Goal: Task Accomplishment & Management: Manage account settings

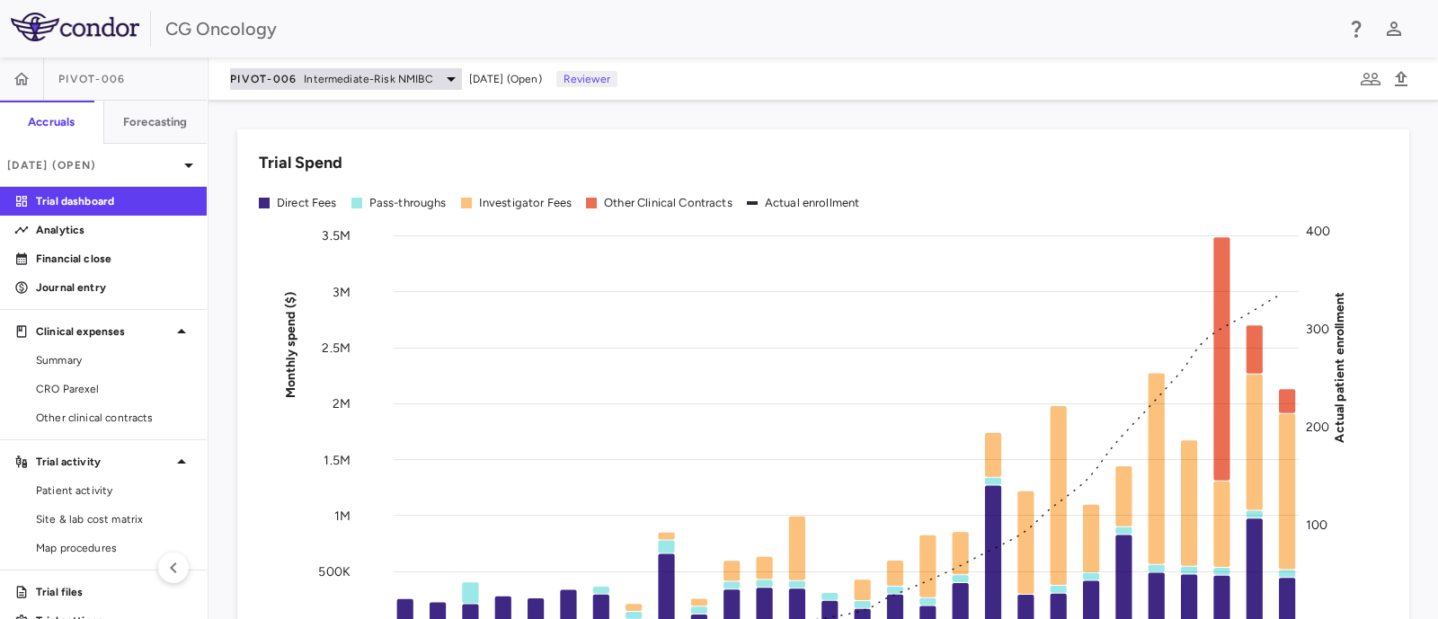
click at [338, 81] on span "Intermediate-Risk NMIBC" at bounding box center [368, 79] width 128 height 16
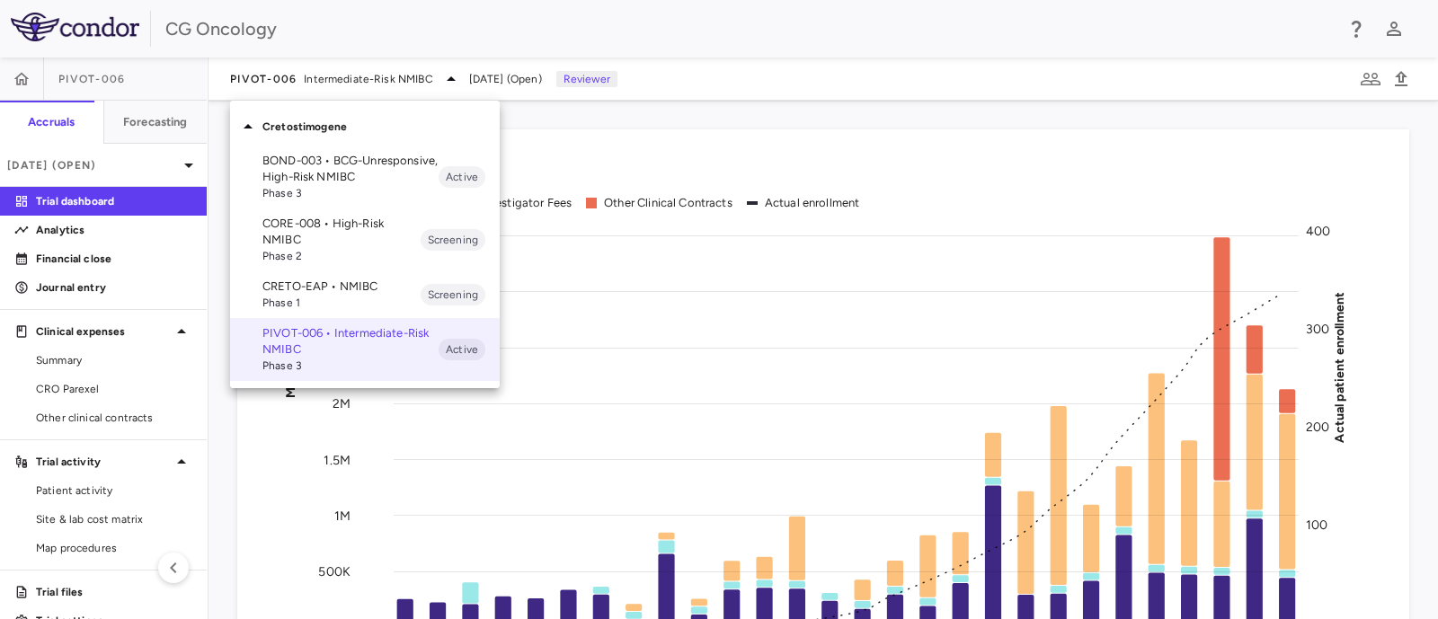
click at [340, 193] on span "Phase 3" at bounding box center [350, 193] width 176 height 16
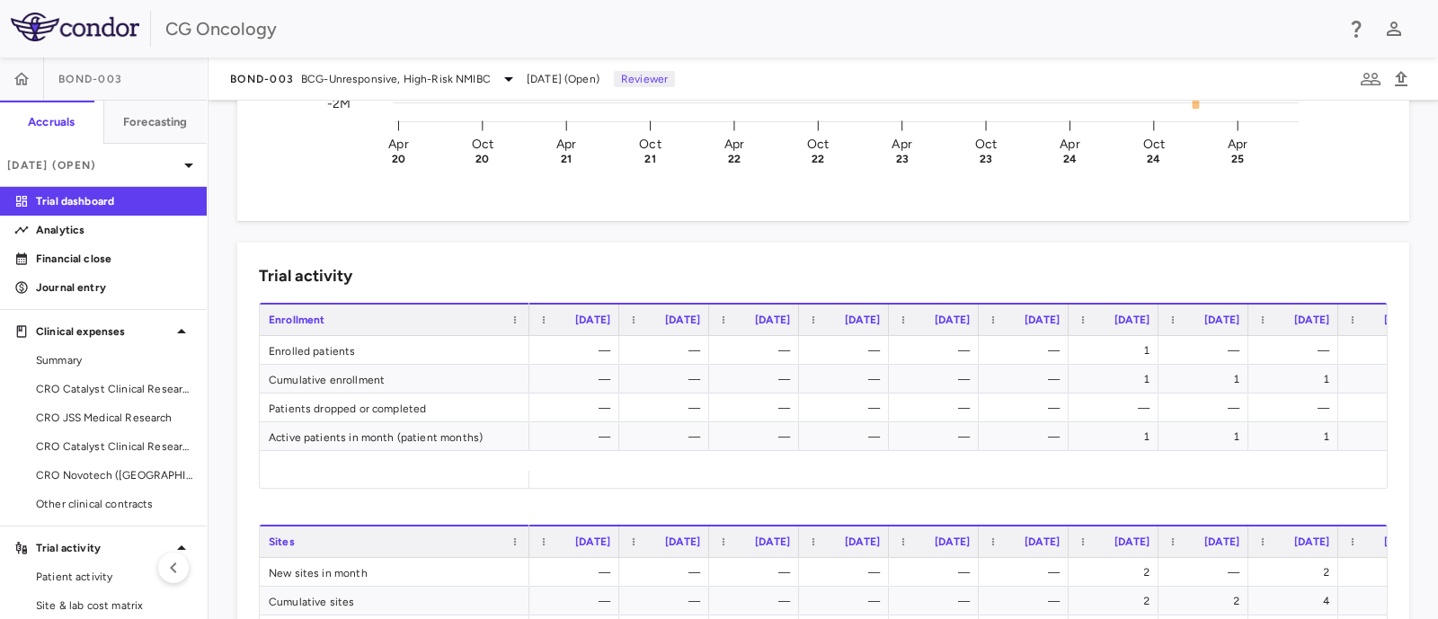
scroll to position [562, 0]
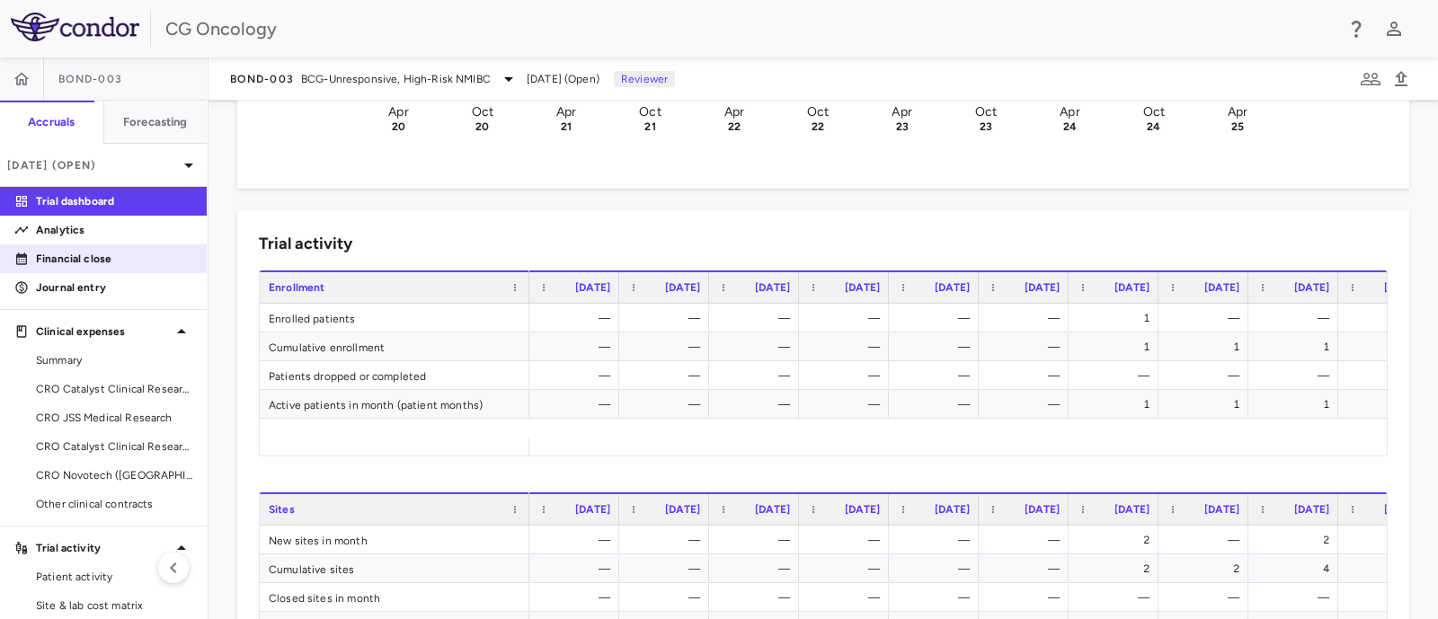
click at [133, 253] on p "Financial close" at bounding box center [114, 259] width 156 height 16
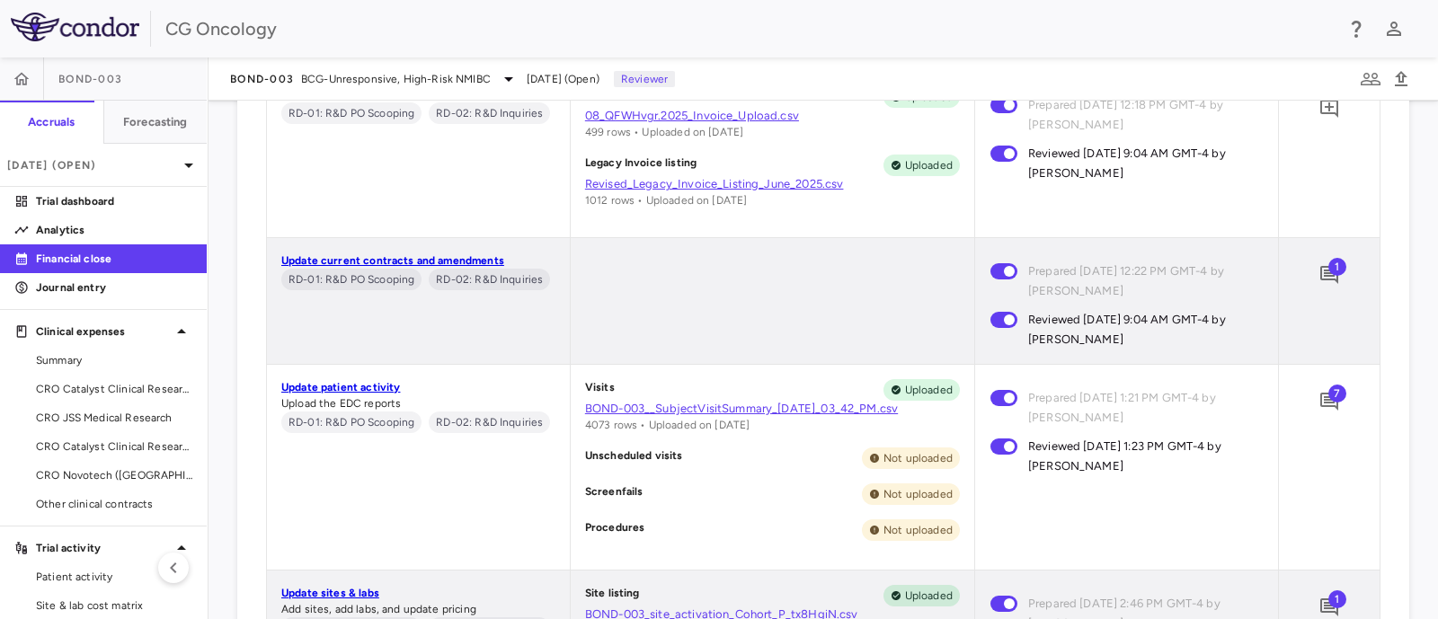
scroll to position [1057, 0]
click at [1149, 402] on icon "Add comment" at bounding box center [1329, 403] width 22 height 22
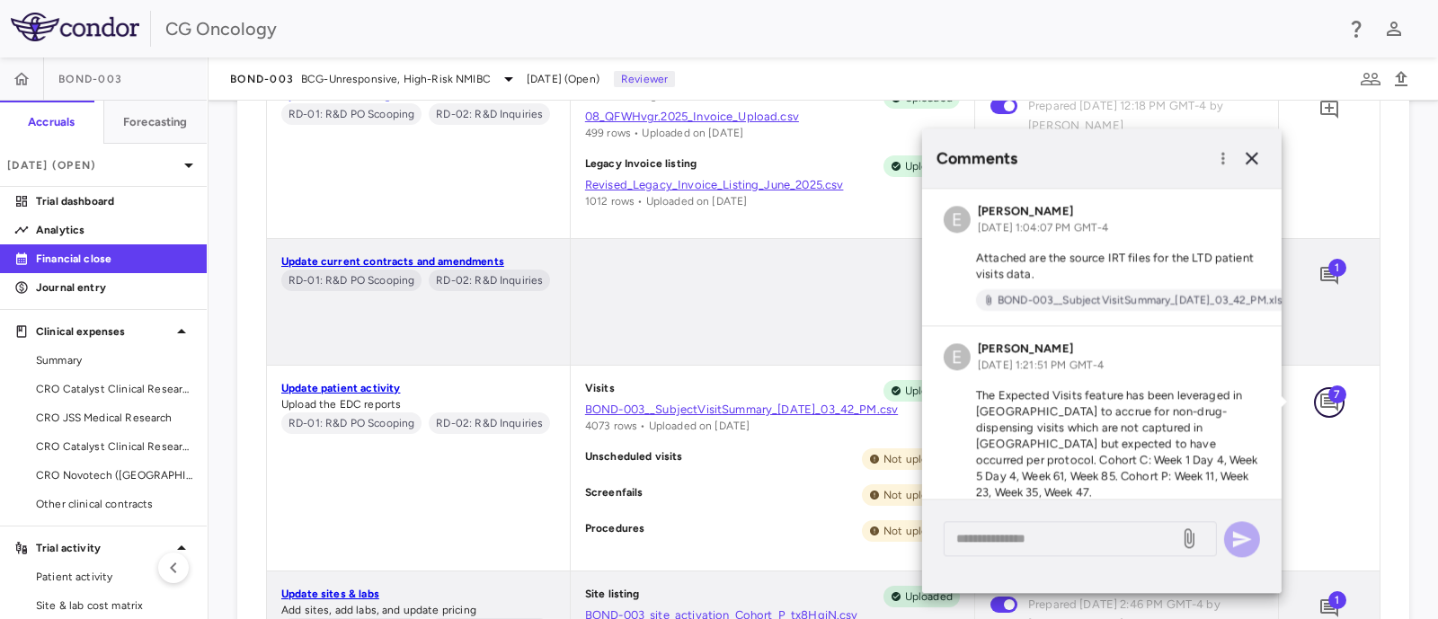
scroll to position [704, 0]
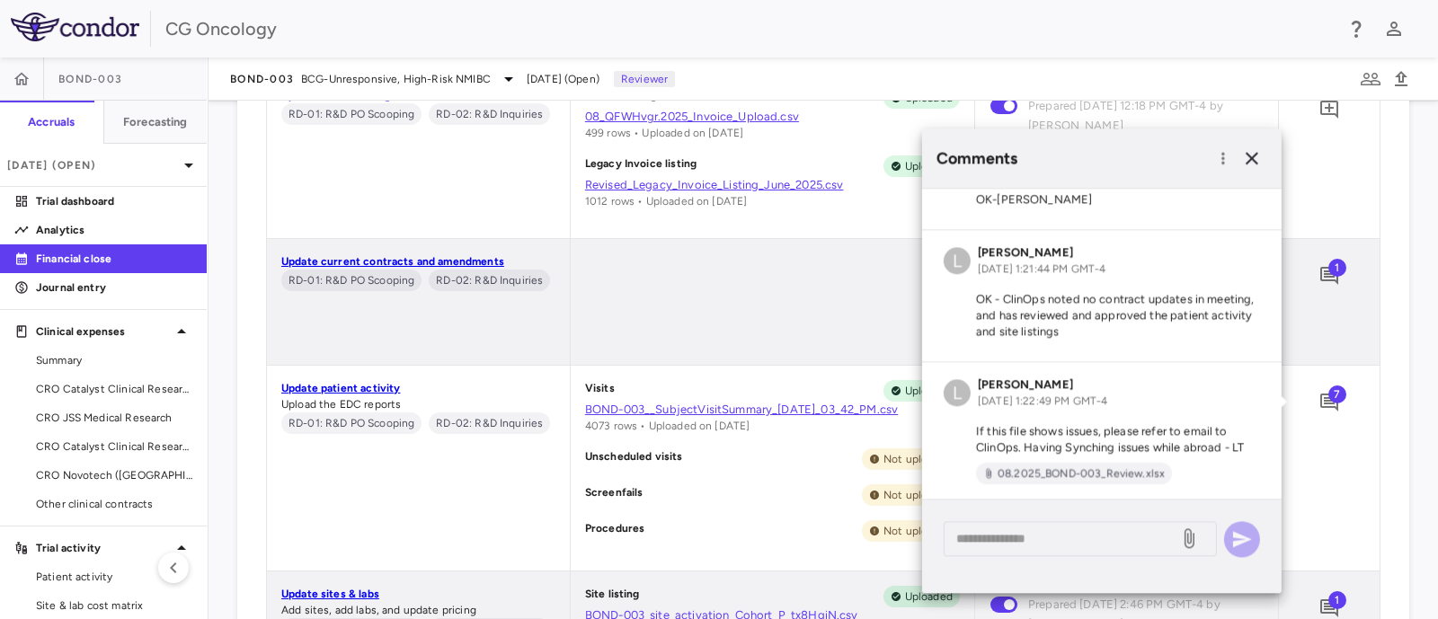
click at [233, 173] on div "Financial Close Close PO Completeness Vendor Drag here to set column labels Gro…" at bounding box center [822, 360] width 1229 height 518
click at [603, 259] on div at bounding box center [772, 302] width 403 height 126
click at [1149, 153] on icon "button" at bounding box center [1252, 158] width 22 height 22
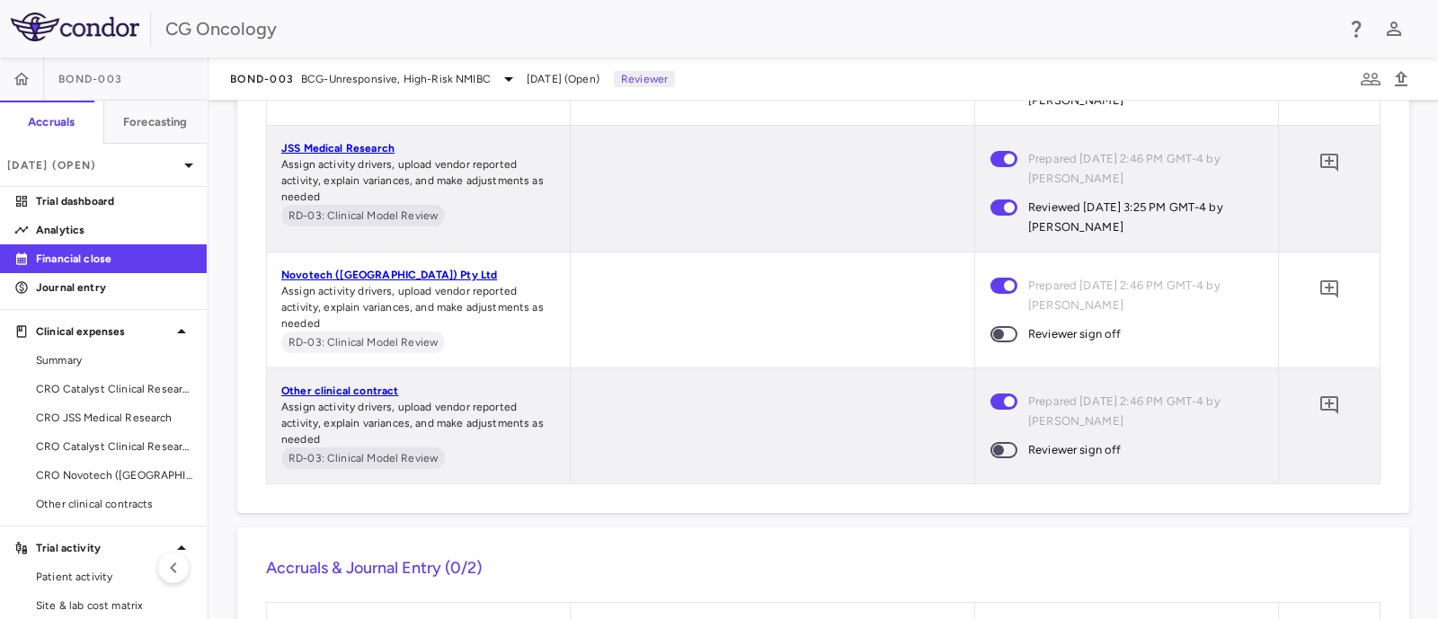
scroll to position [2292, 0]
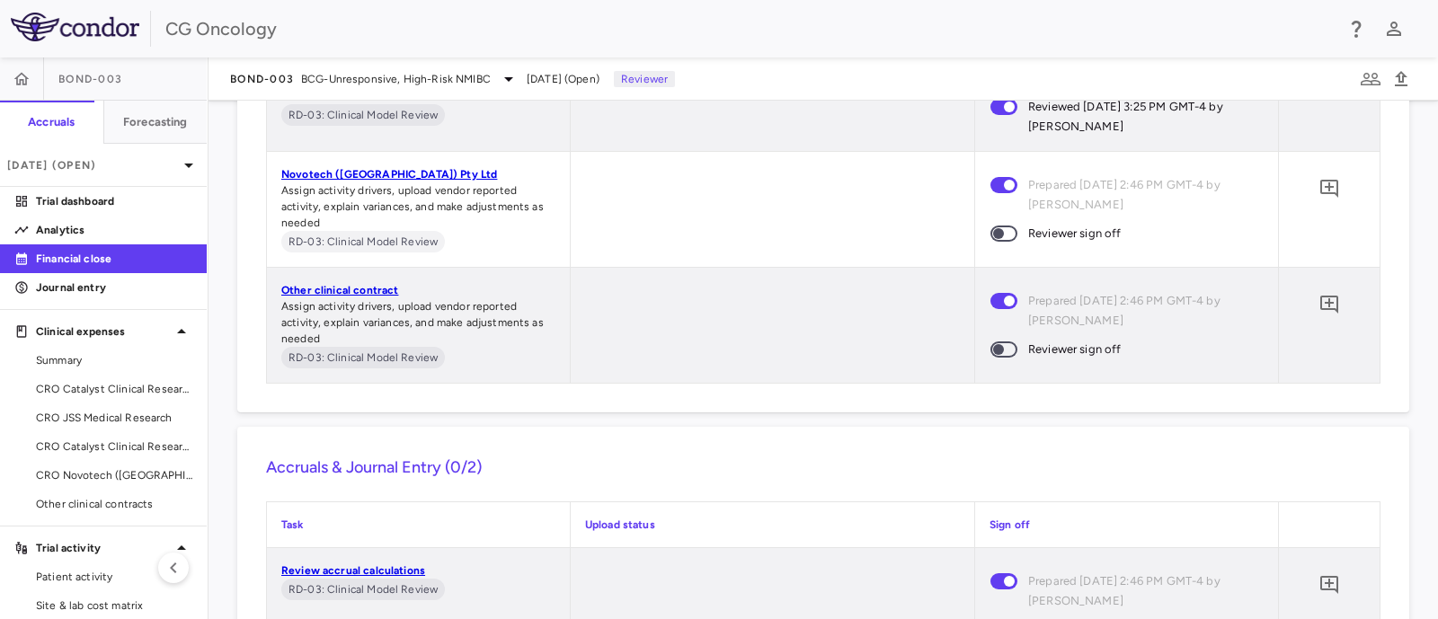
click at [1004, 235] on span at bounding box center [1003, 234] width 27 height 16
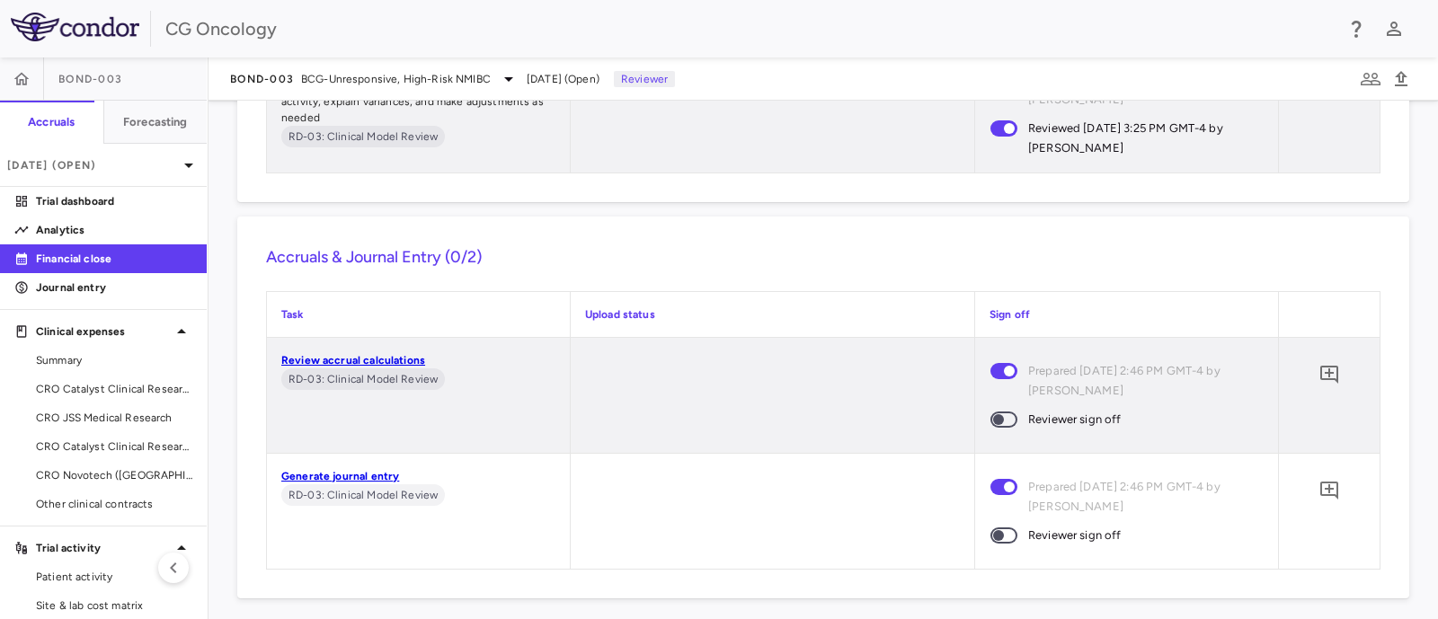
scroll to position [2534, 0]
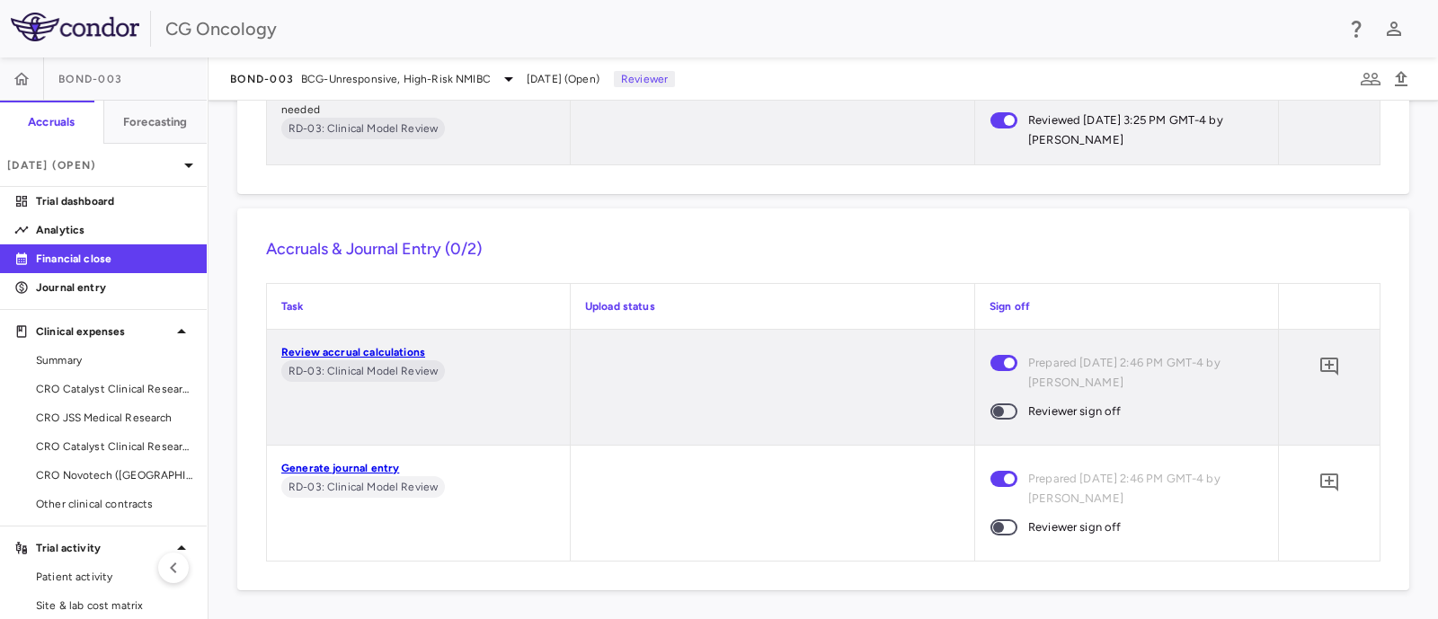
click at [1007, 414] on span at bounding box center [1003, 412] width 49 height 38
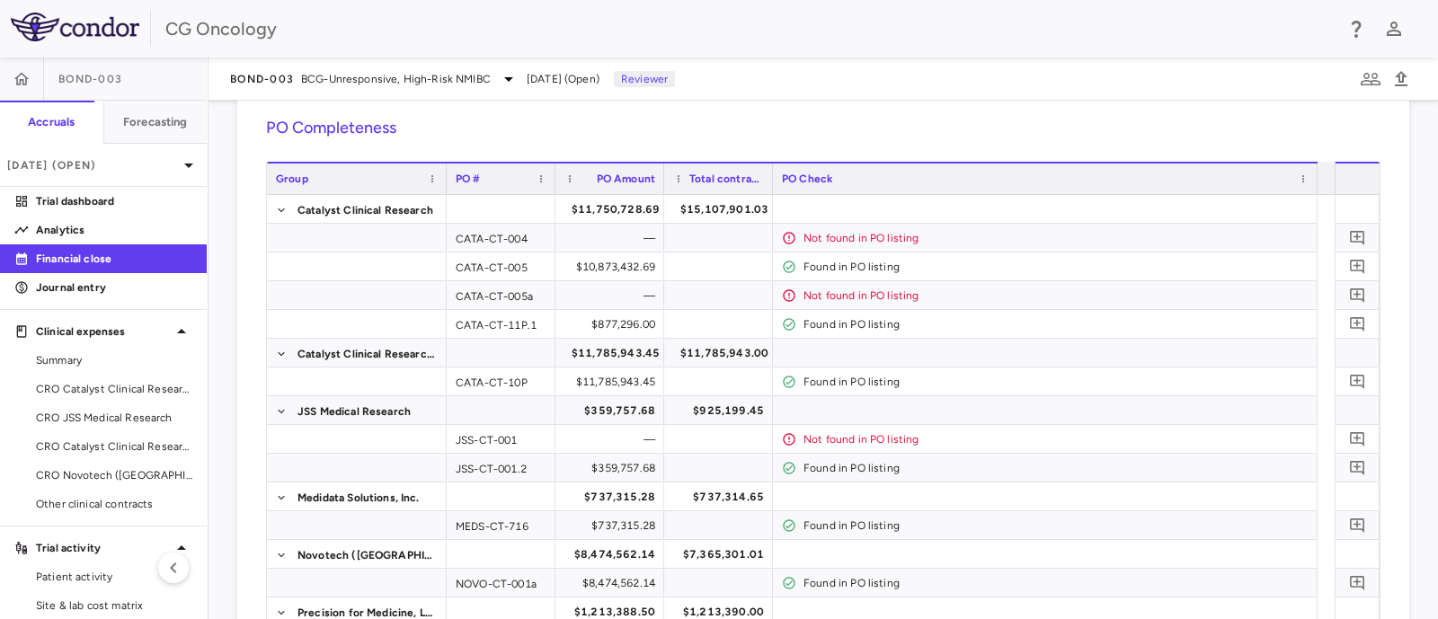
scroll to position [0, 0]
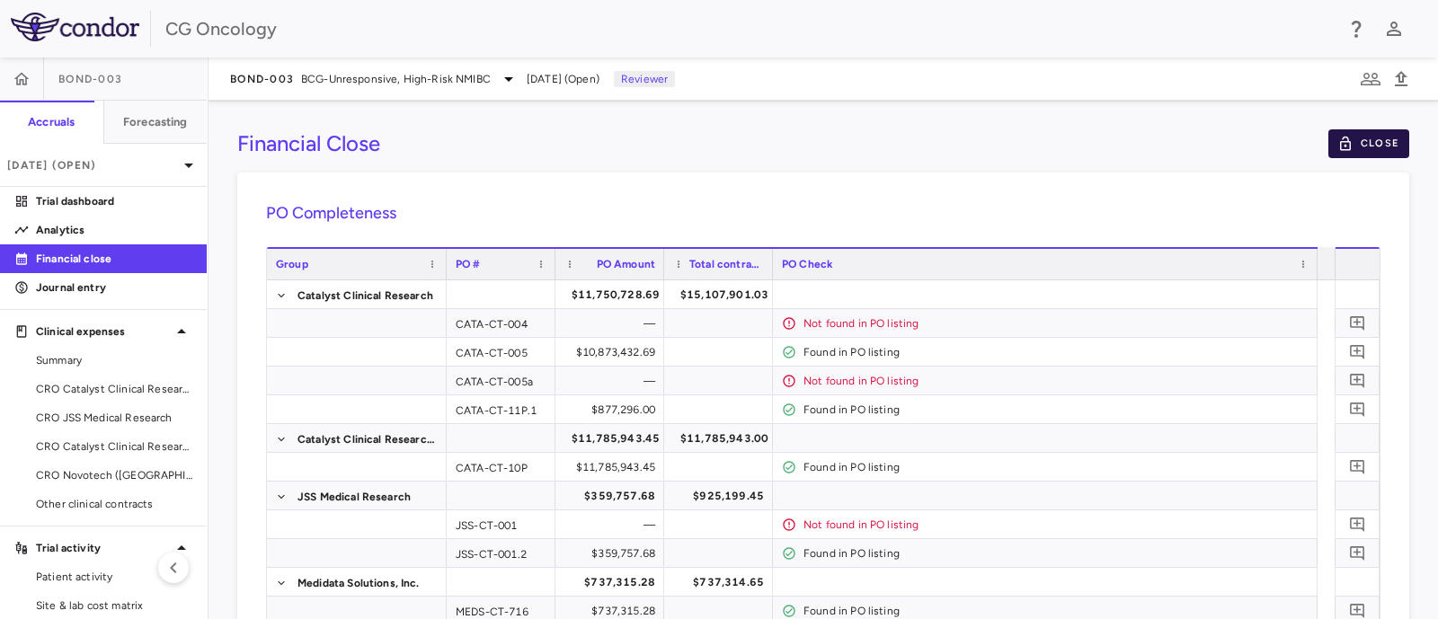
click at [1149, 138] on button "Close" at bounding box center [1368, 143] width 81 height 29
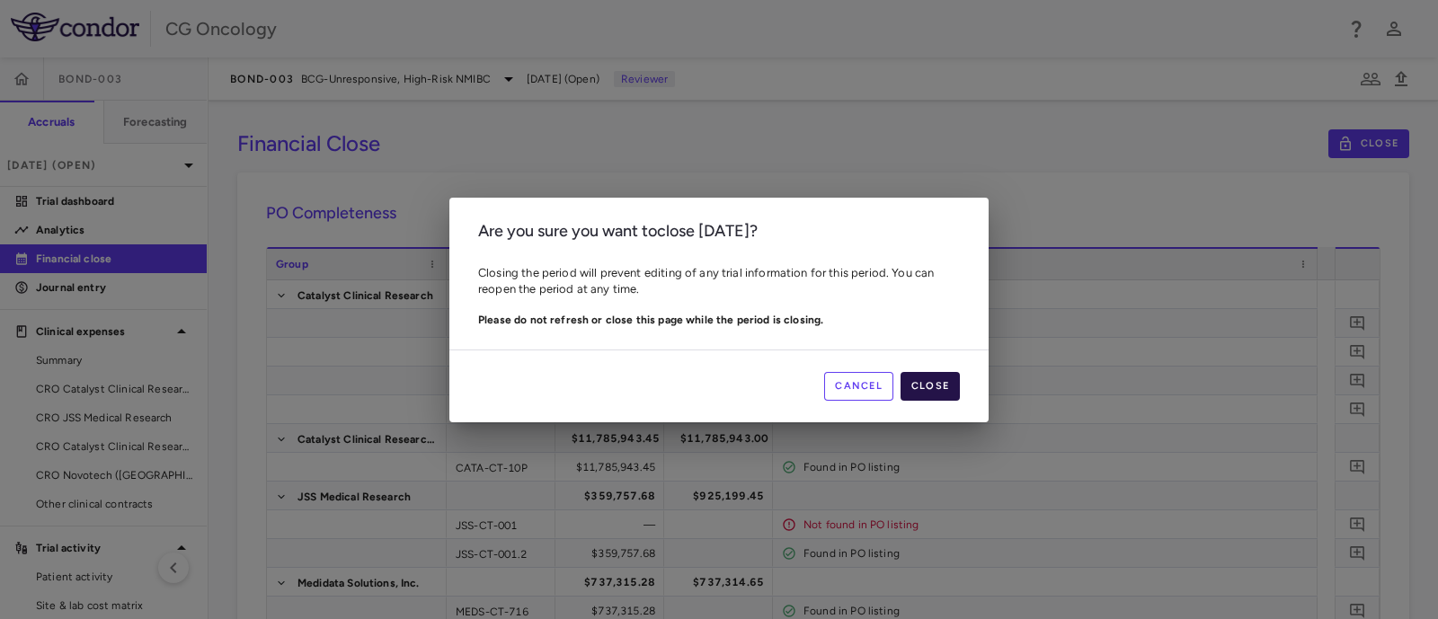
click at [942, 380] on button "Close" at bounding box center [929, 386] width 59 height 29
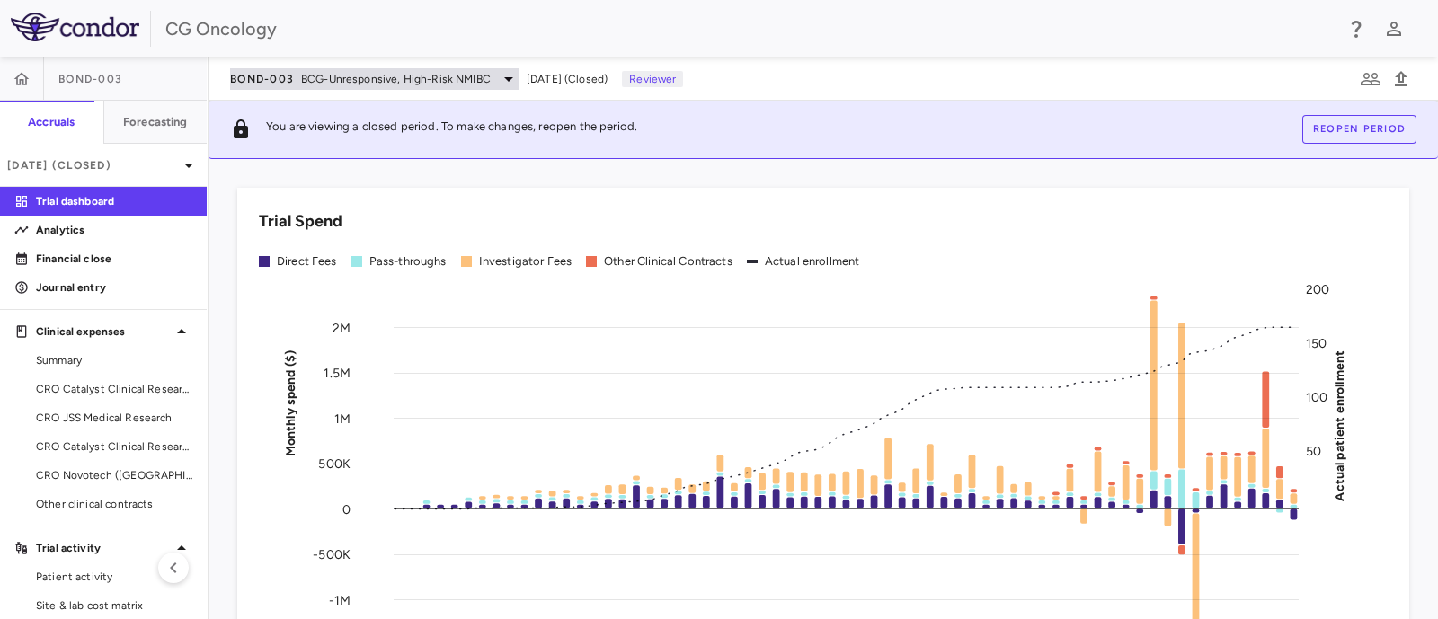
click at [427, 78] on span "BCG-Unresponsive, High-Risk NMIBC" at bounding box center [396, 79] width 190 height 16
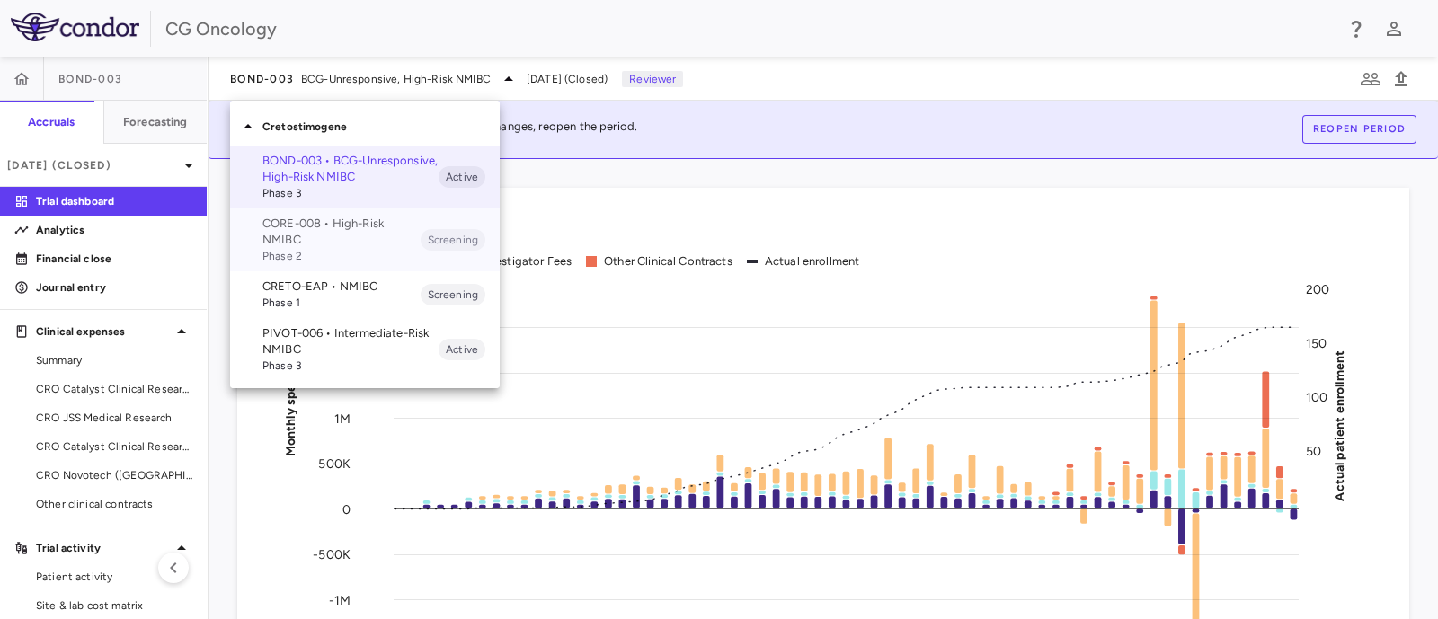
click at [365, 233] on p "CORE-008 • High-Risk NMIBC" at bounding box center [341, 232] width 158 height 32
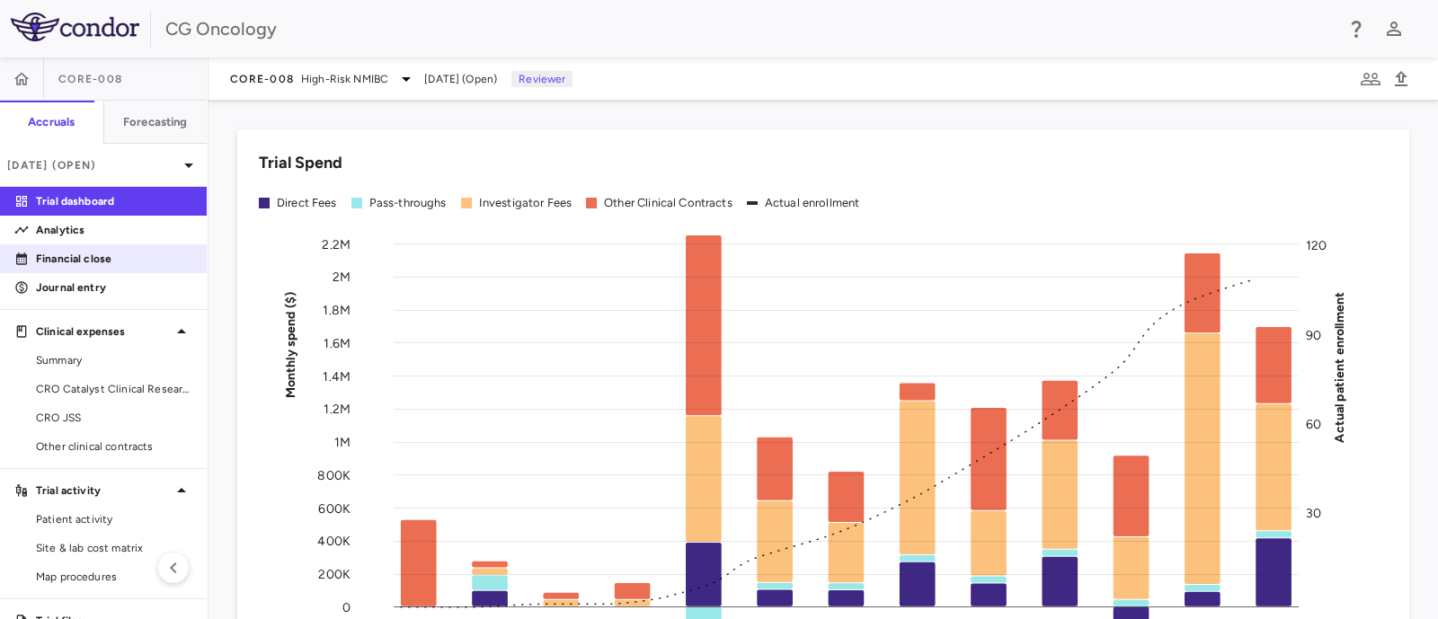
click at [64, 267] on link "Financial close" at bounding box center [103, 258] width 207 height 27
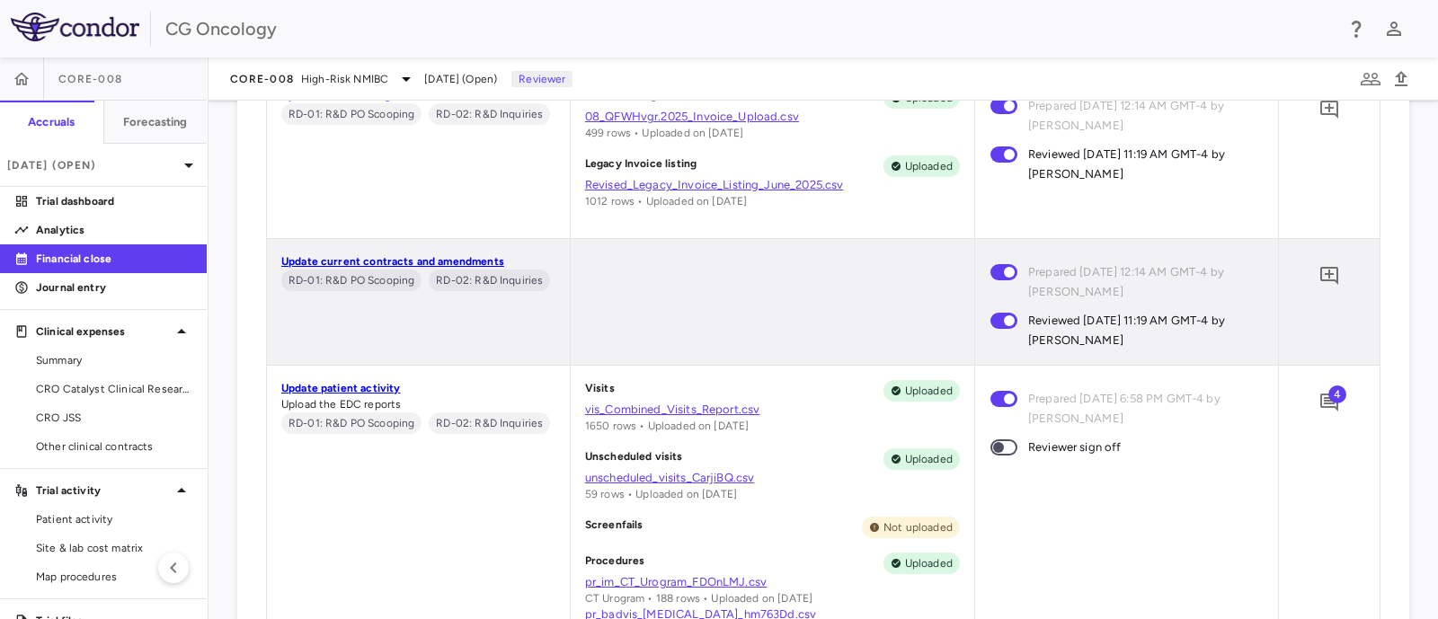
scroll to position [1348, 0]
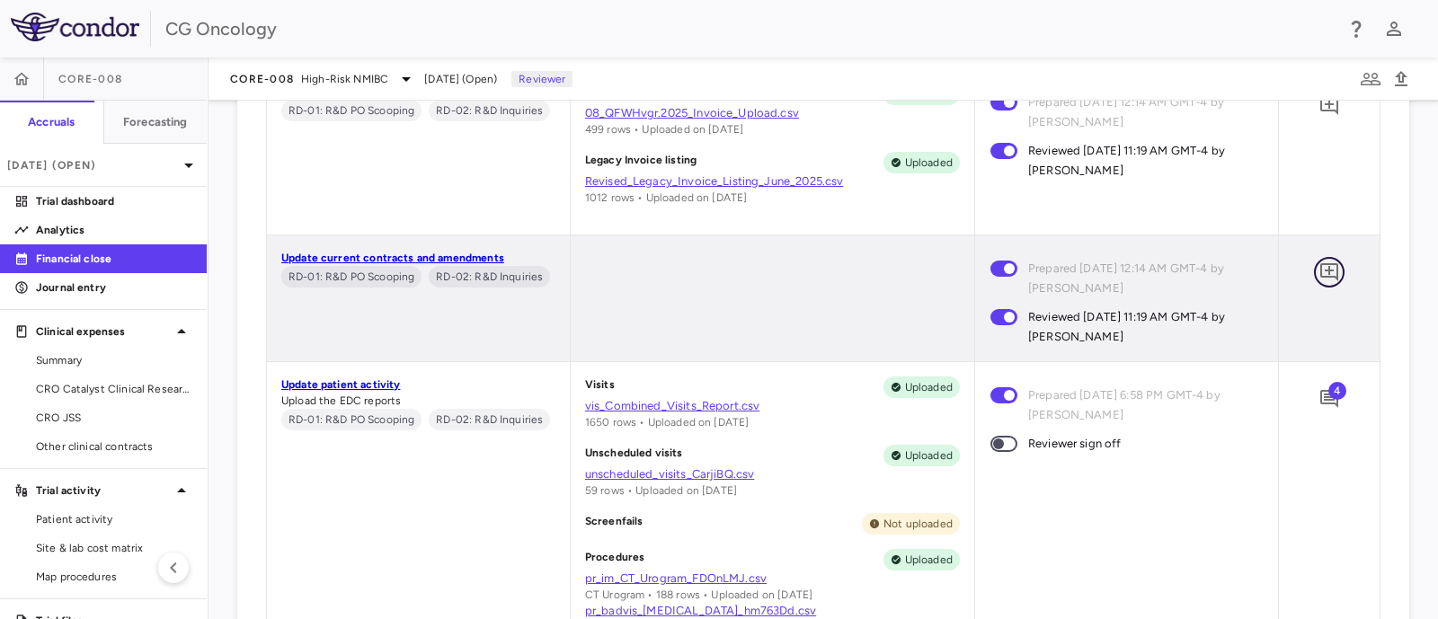
click at [1318, 270] on icon "Add comment" at bounding box center [1329, 272] width 22 height 22
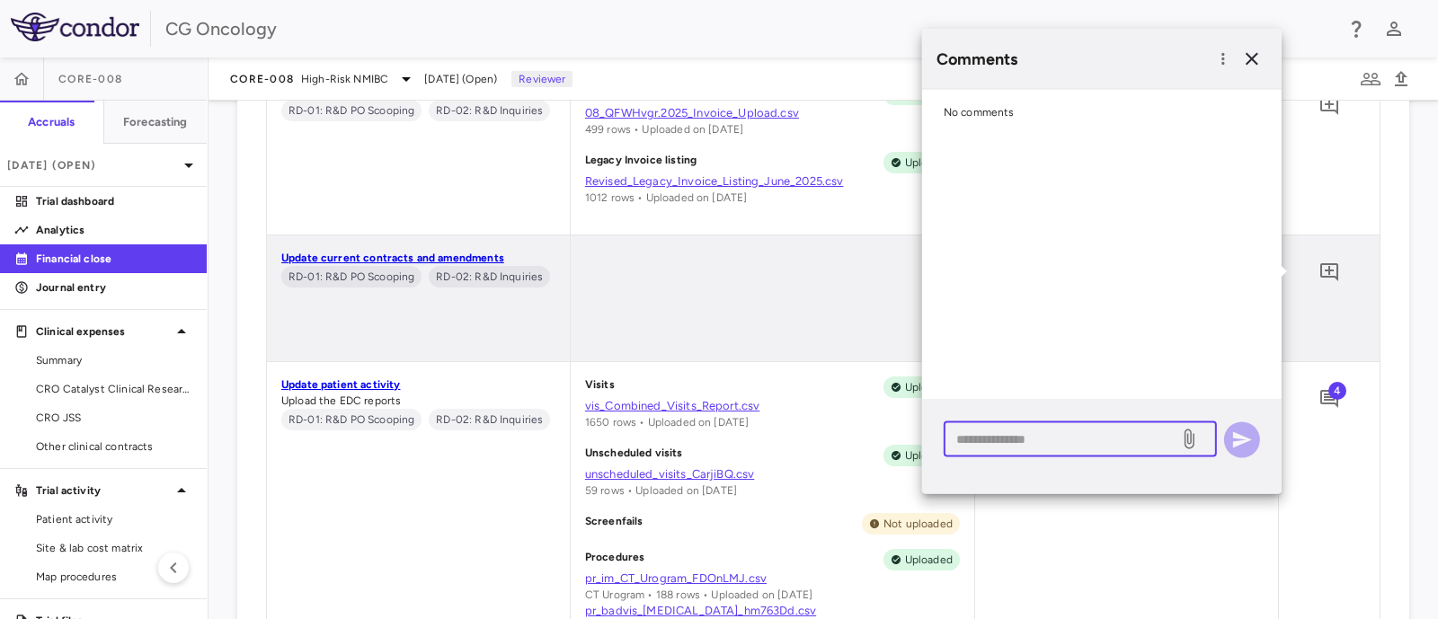
click at [1041, 447] on textarea at bounding box center [1061, 440] width 210 height 20
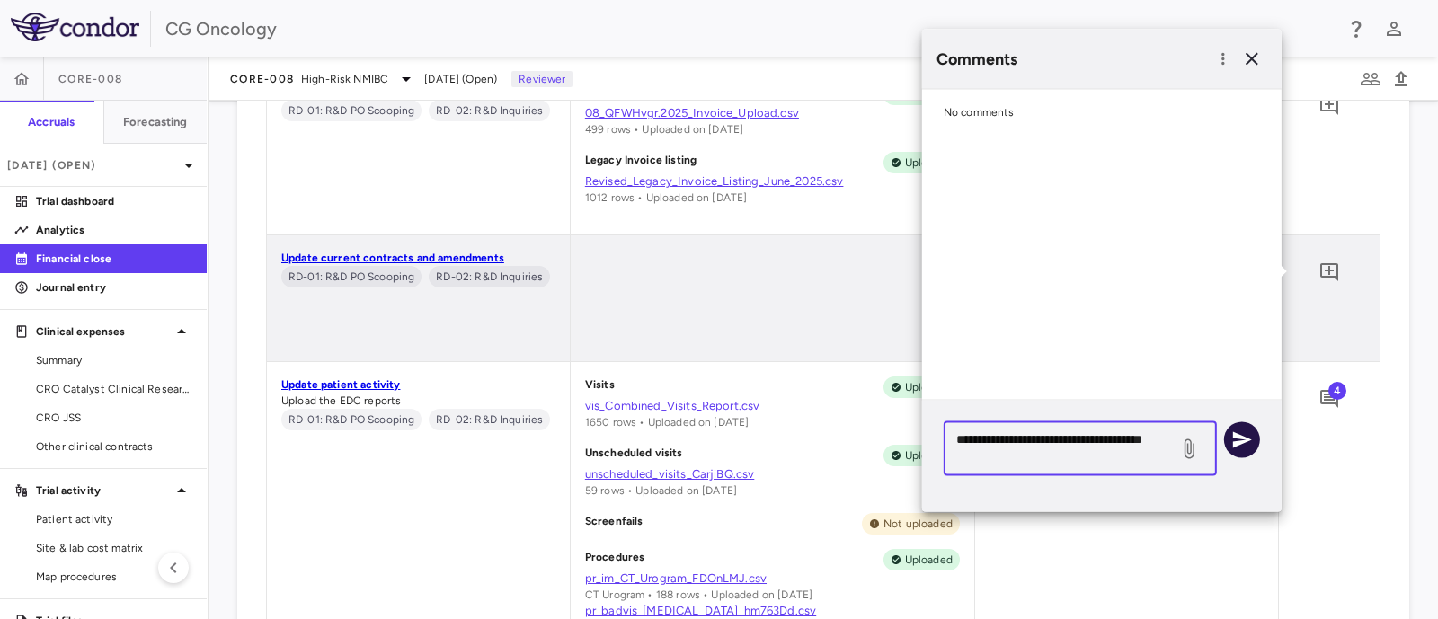
type textarea "**********"
click at [1246, 441] on icon "button" at bounding box center [1242, 440] width 22 height 22
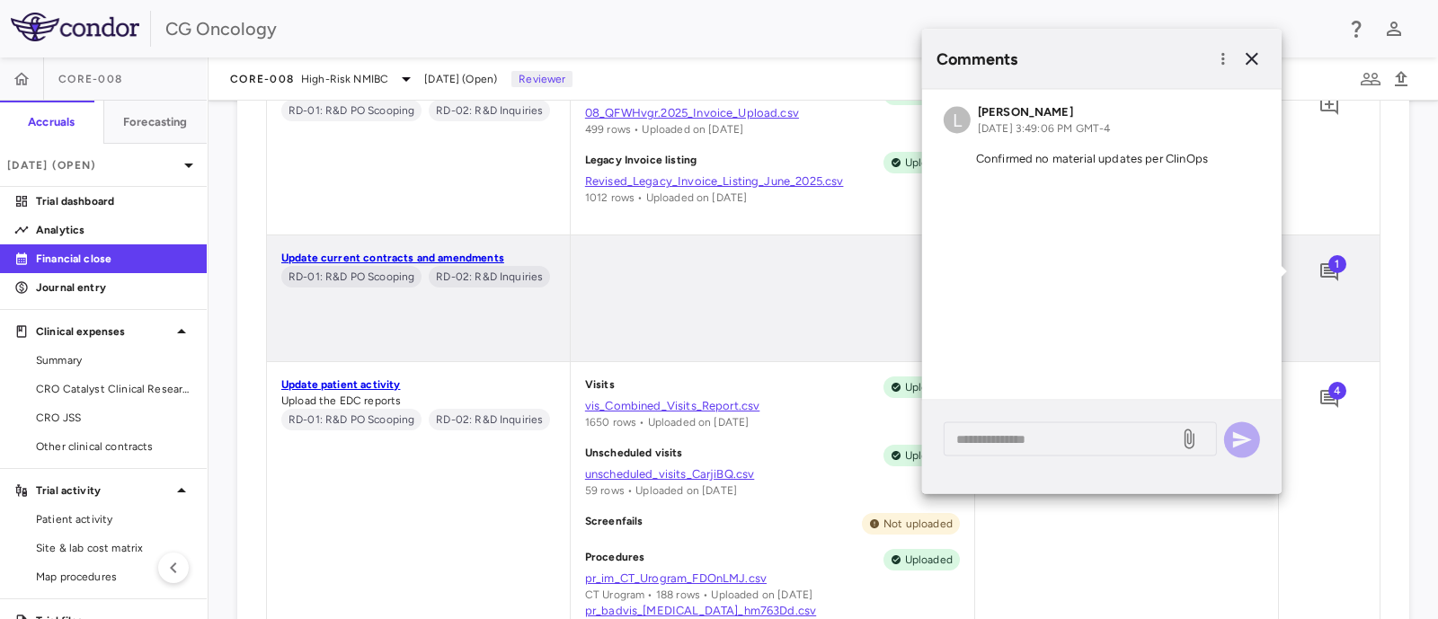
click at [1386, 511] on div "Data collection (3/6) Task Upload status Sign off Upload PO listing RD-01: R&D …" at bounding box center [823, 386] width 1172 height 1209
click at [1249, 56] on icon "button" at bounding box center [1251, 59] width 13 height 13
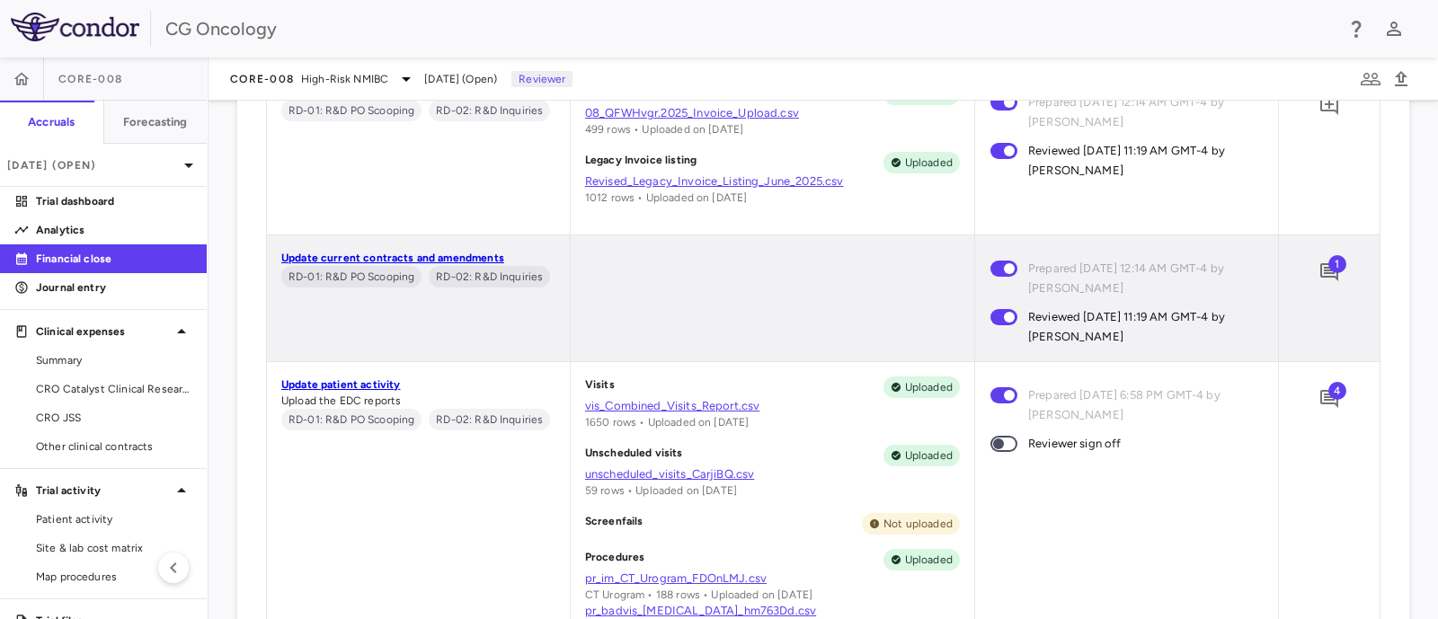
click at [1328, 394] on span "4" at bounding box center [1337, 391] width 18 height 18
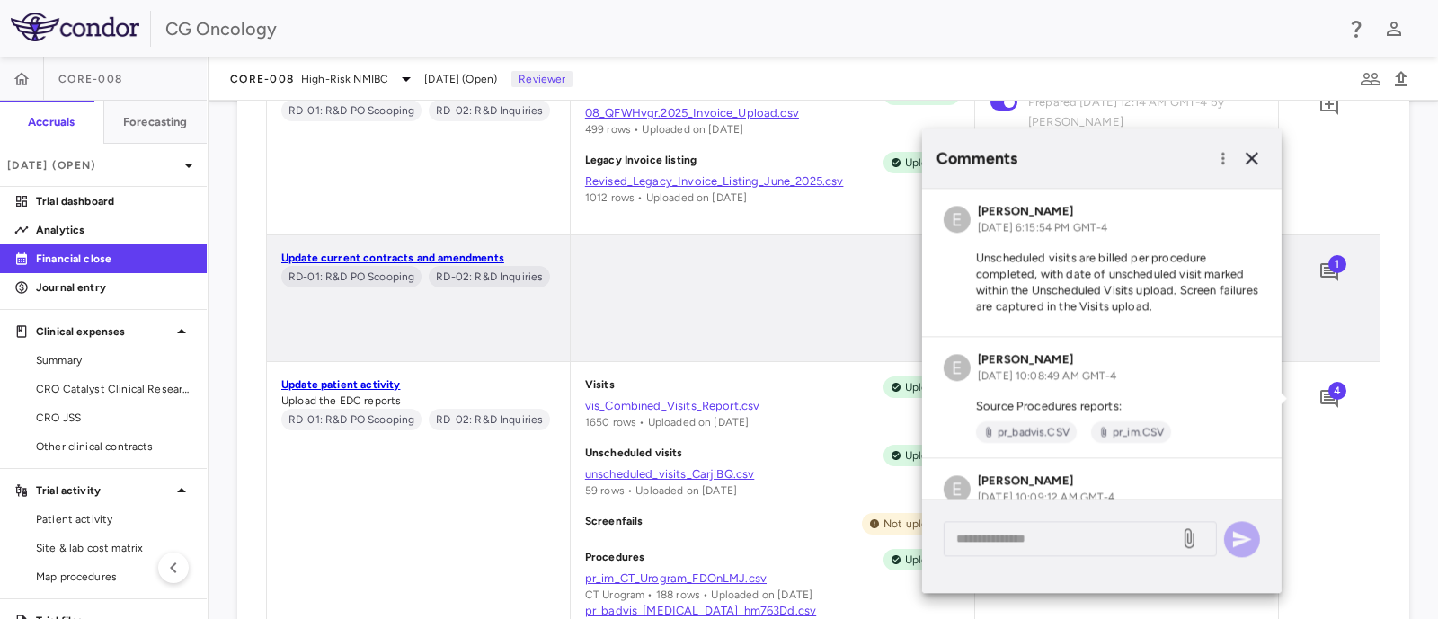
scroll to position [210, 0]
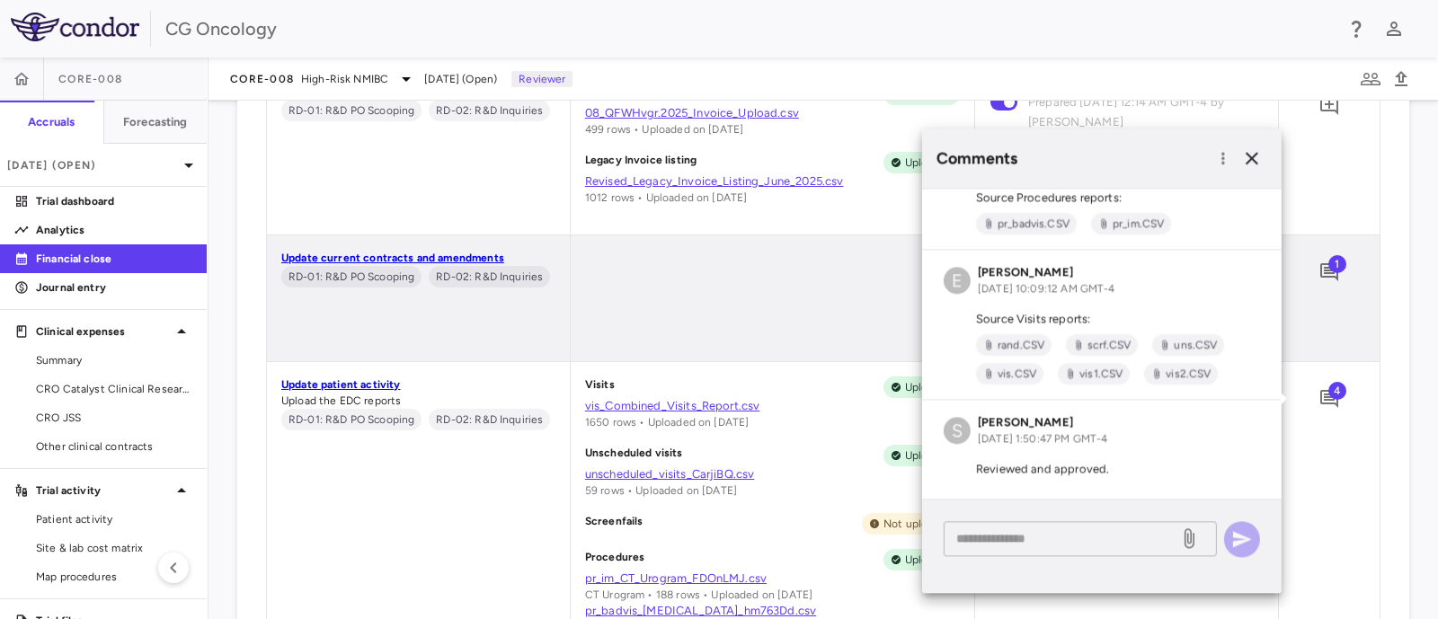
click at [1113, 541] on textarea at bounding box center [1061, 538] width 210 height 20
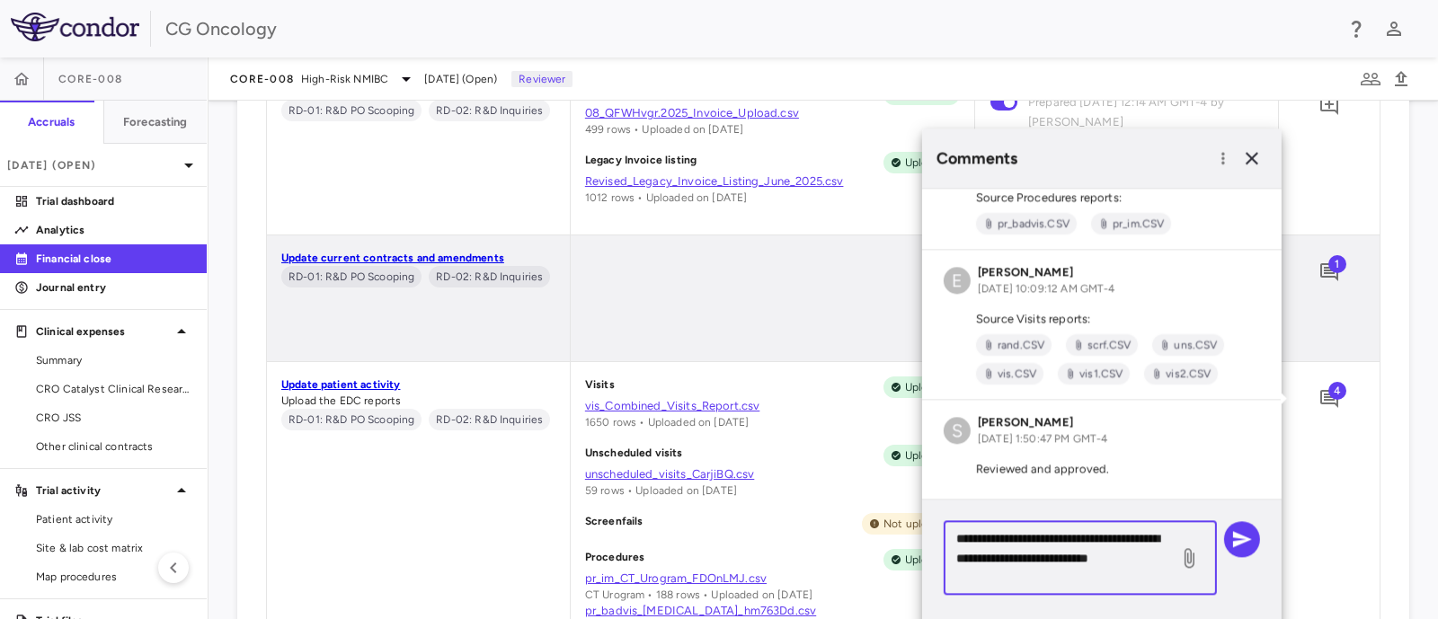
type textarea "**********"
click at [1186, 553] on icon at bounding box center [1189, 558] width 22 height 22
click at [0, 0] on input "file" at bounding box center [0, 0] width 0 height 0
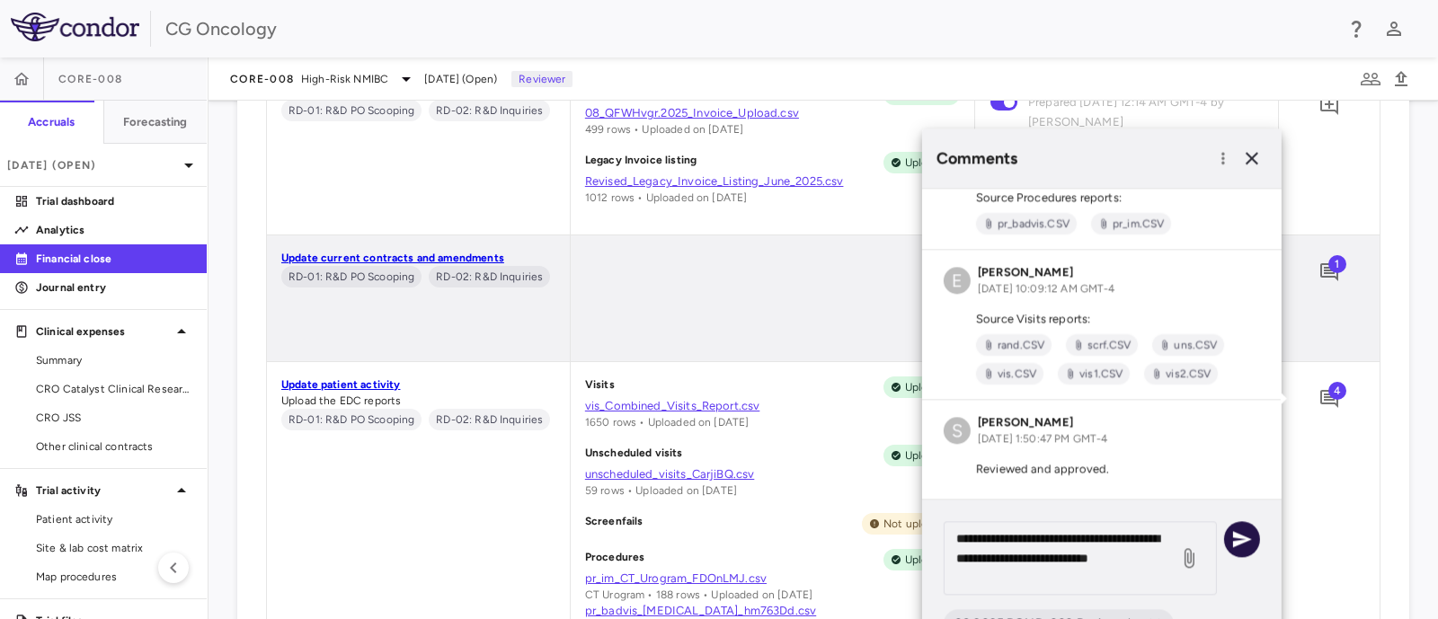
click at [1249, 536] on icon "button" at bounding box center [1242, 539] width 22 height 22
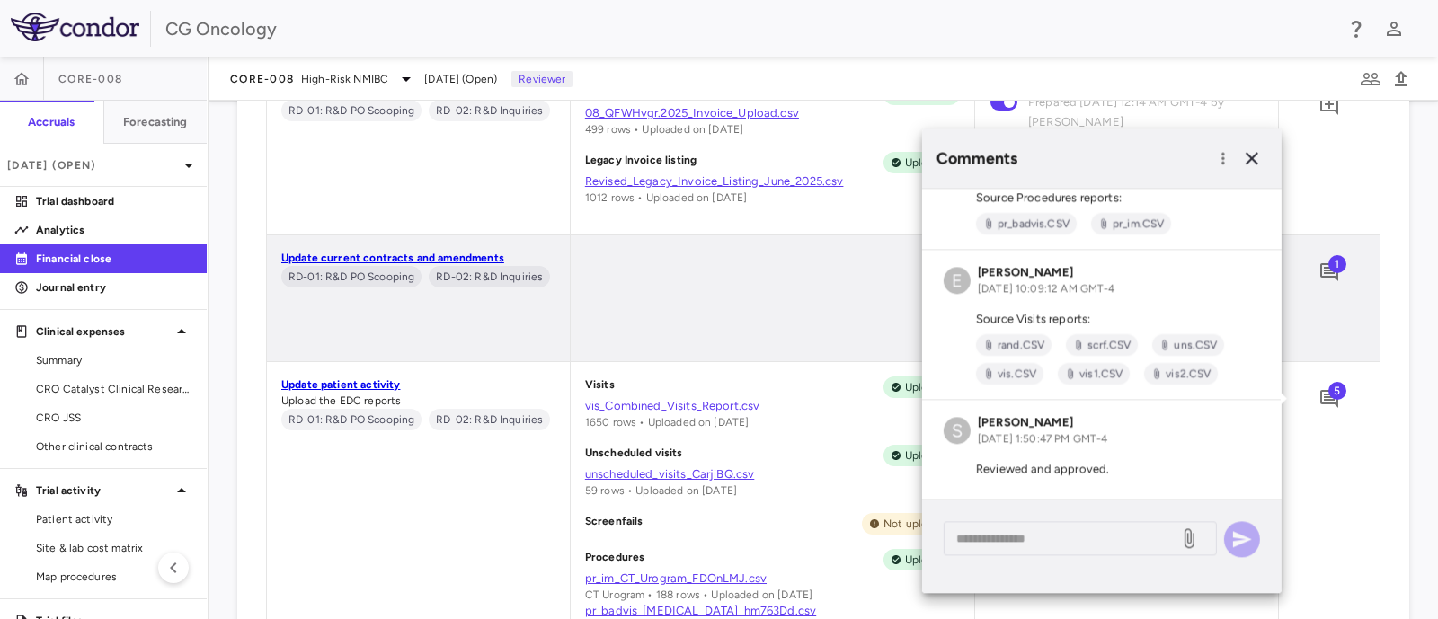
scroll to position [349, 0]
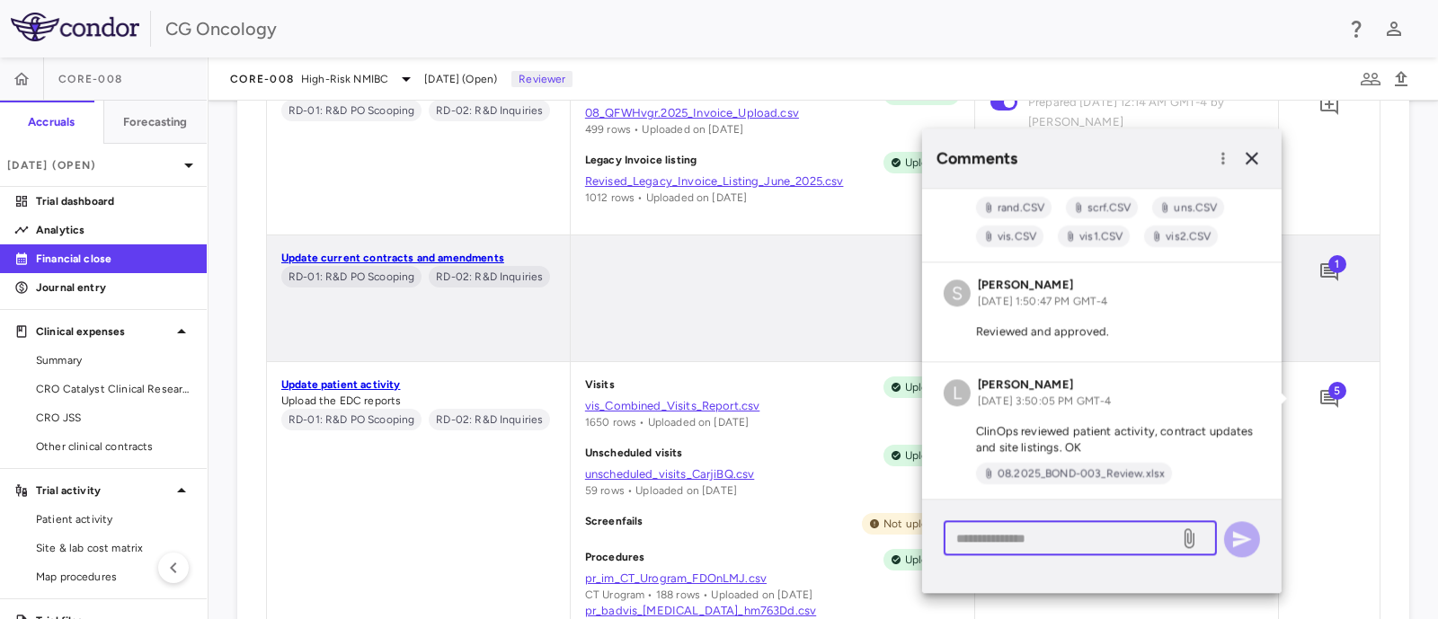
click at [1086, 538] on textarea at bounding box center [1061, 538] width 210 height 20
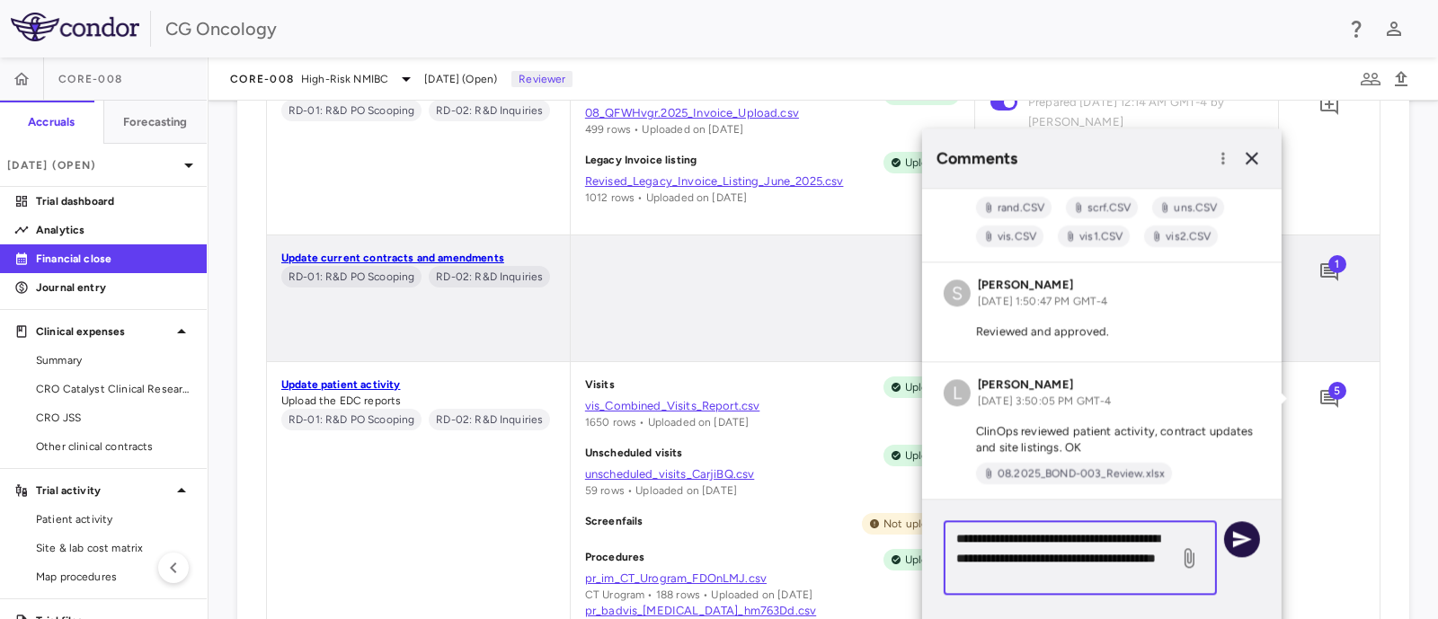
type textarea "**********"
click at [1231, 535] on icon "button" at bounding box center [1242, 539] width 22 height 22
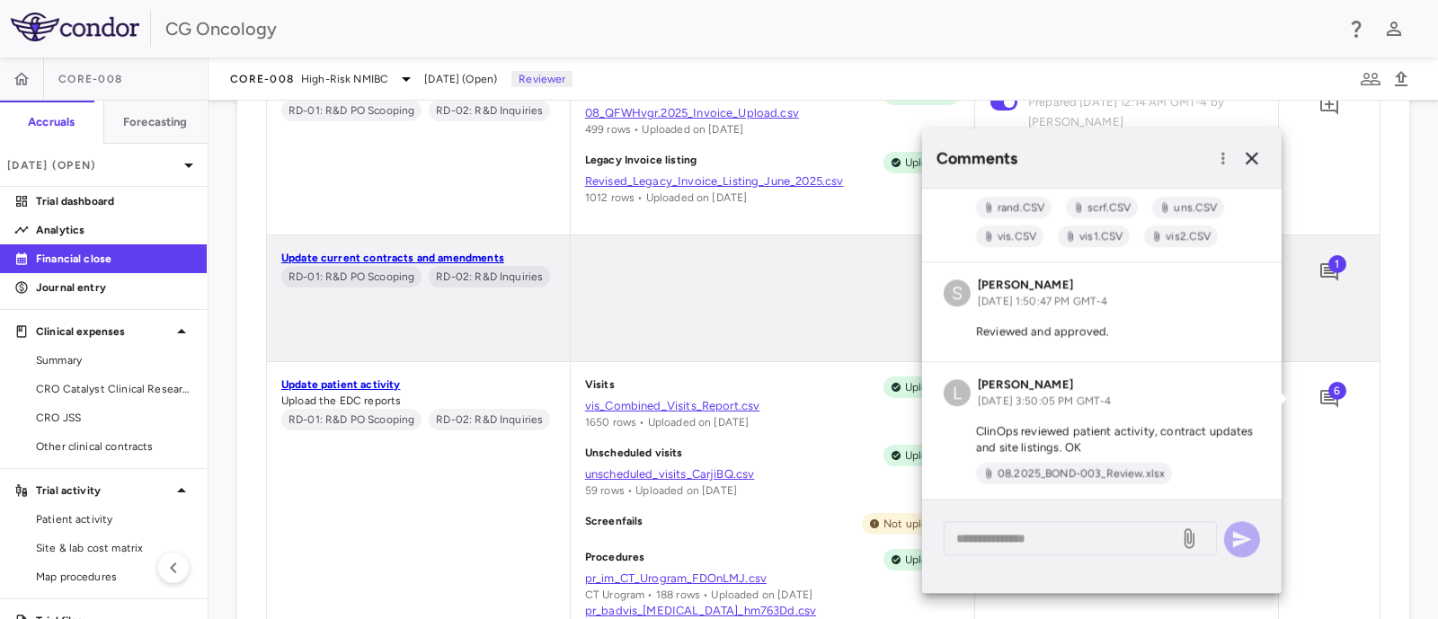
scroll to position [465, 0]
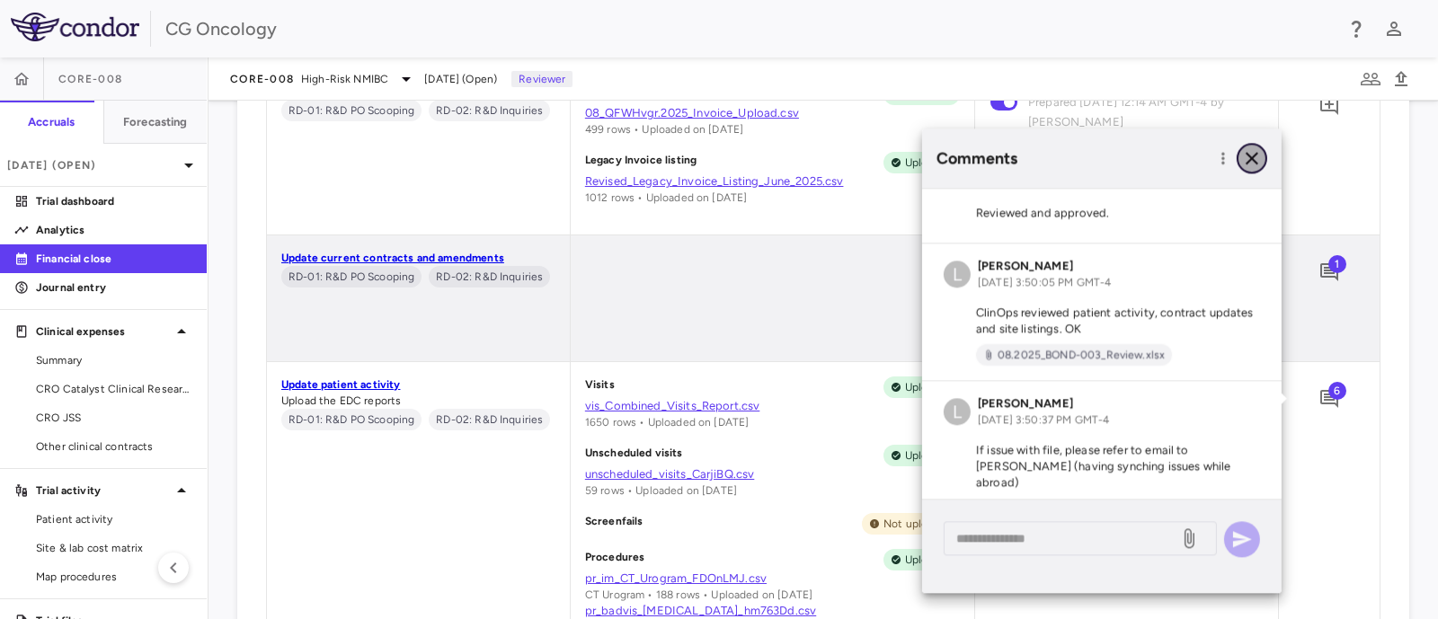
click at [1251, 155] on icon "button" at bounding box center [1252, 158] width 22 height 22
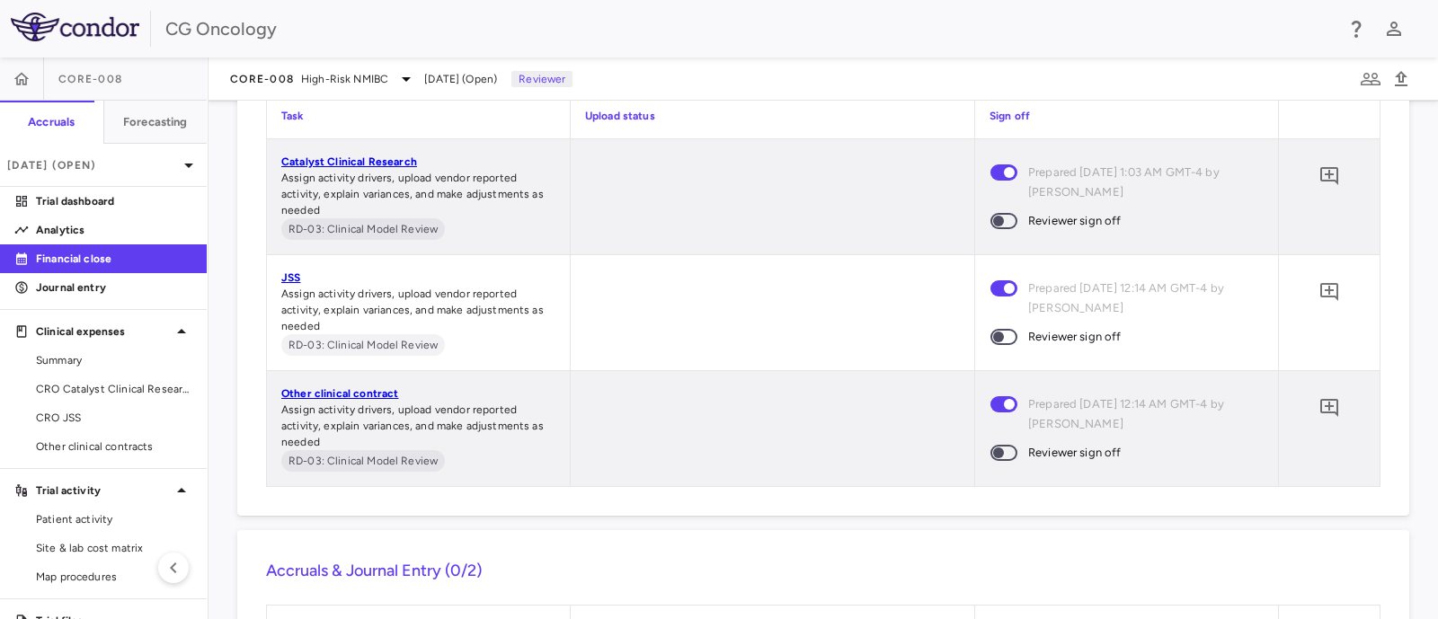
scroll to position [2359, 0]
click at [1004, 226] on span at bounding box center [1003, 218] width 27 height 16
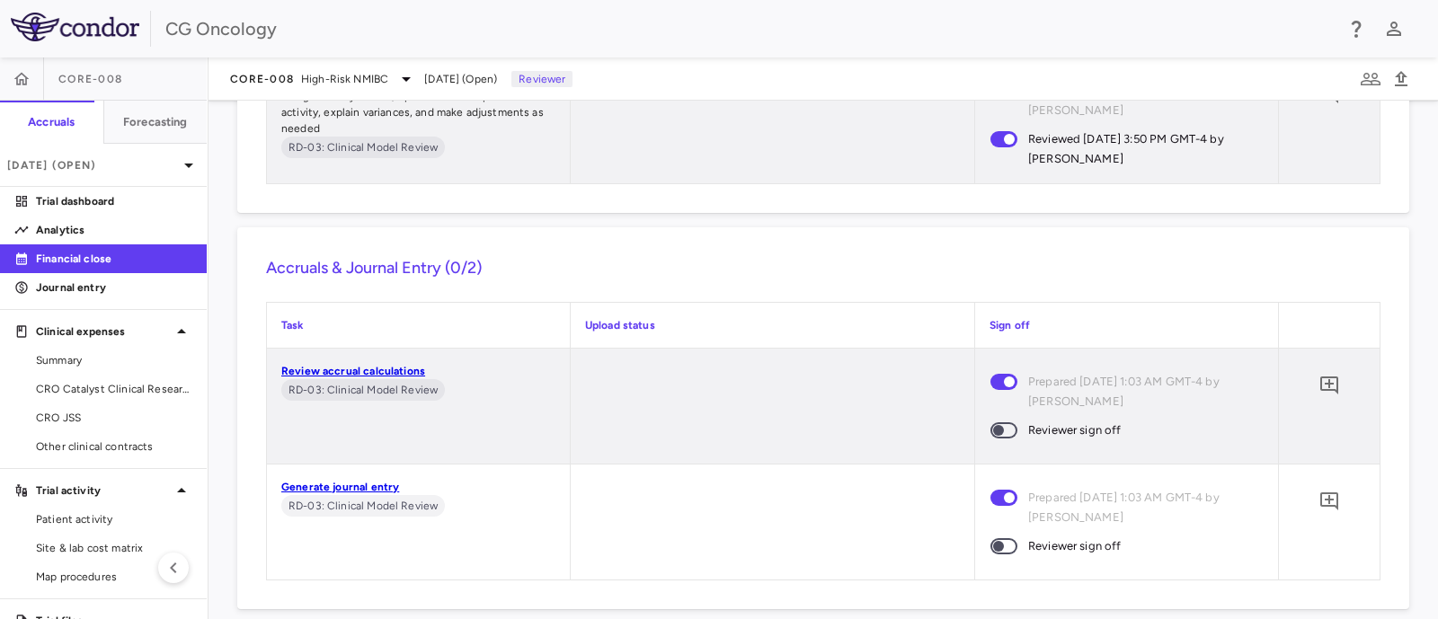
scroll to position [2696, 0]
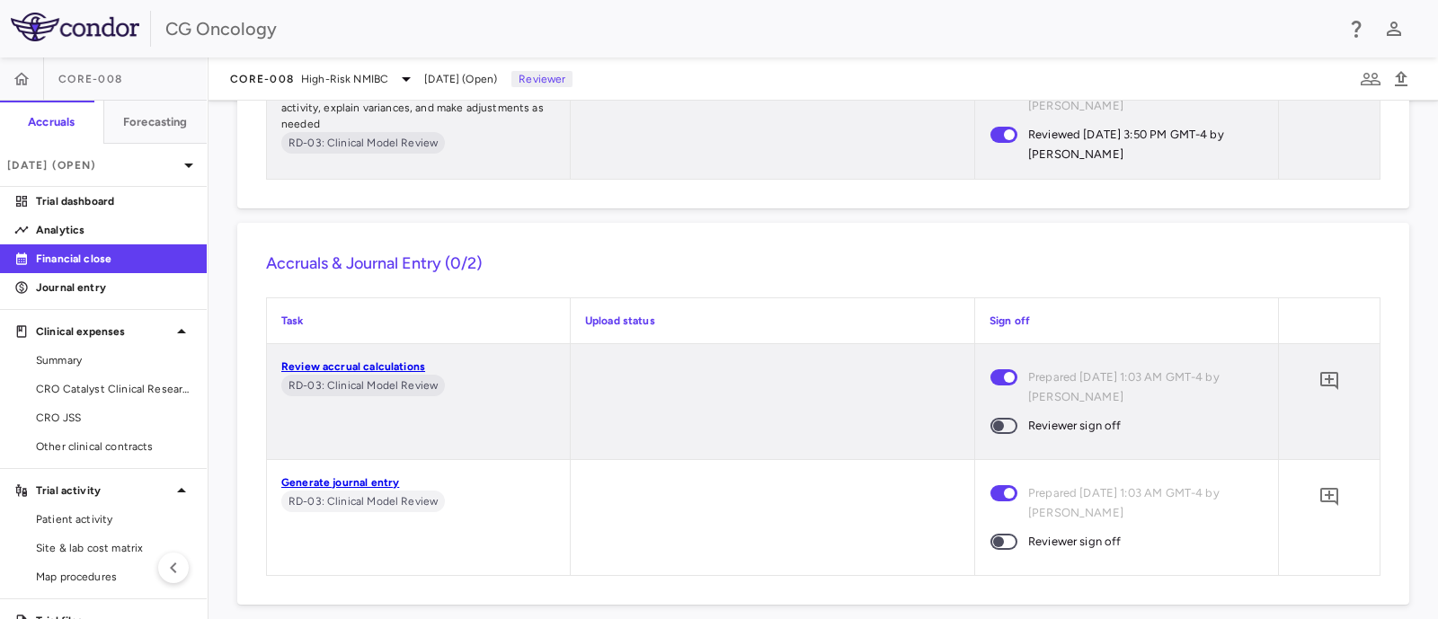
click at [1005, 433] on span at bounding box center [1003, 426] width 27 height 16
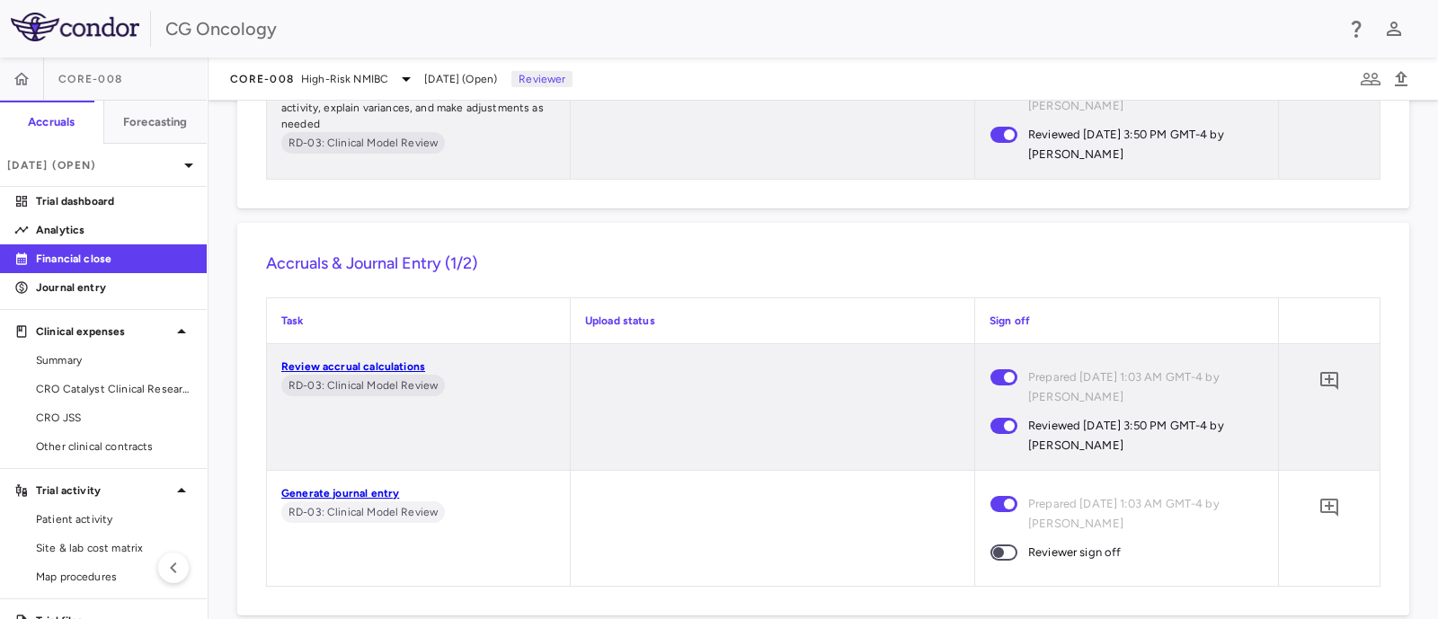
click at [1004, 554] on span at bounding box center [1003, 553] width 27 height 16
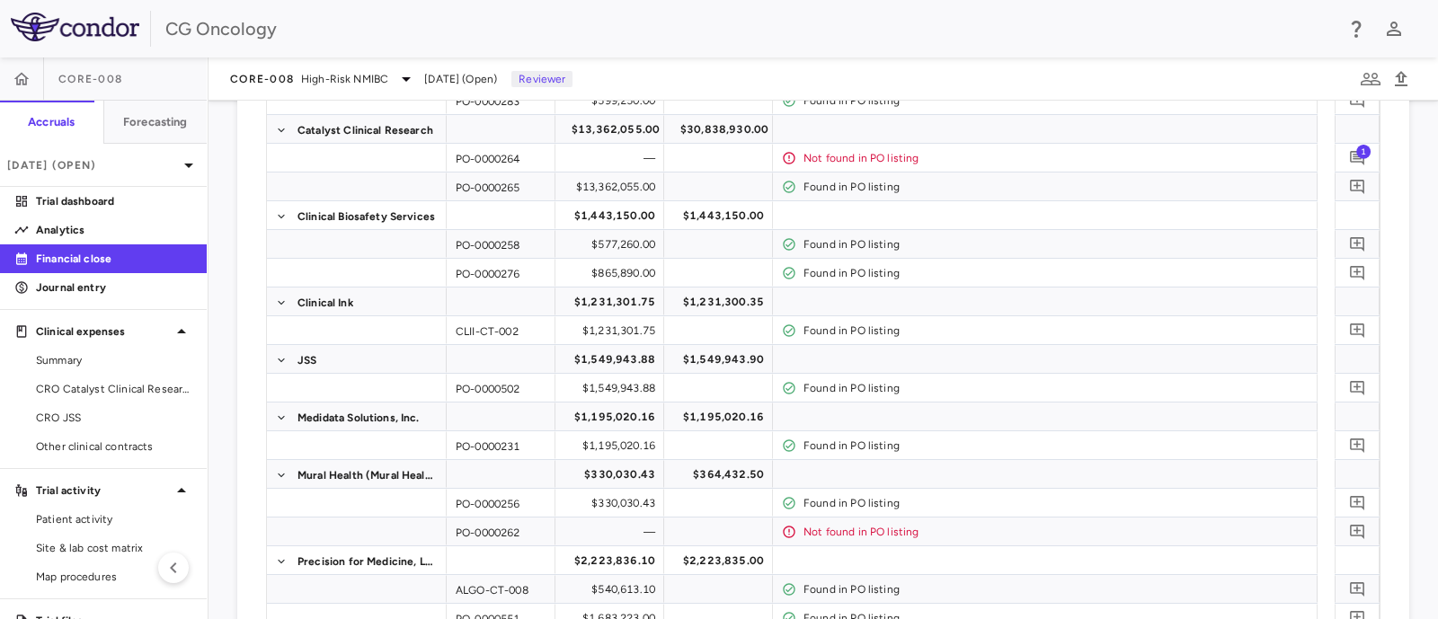
scroll to position [0, 0]
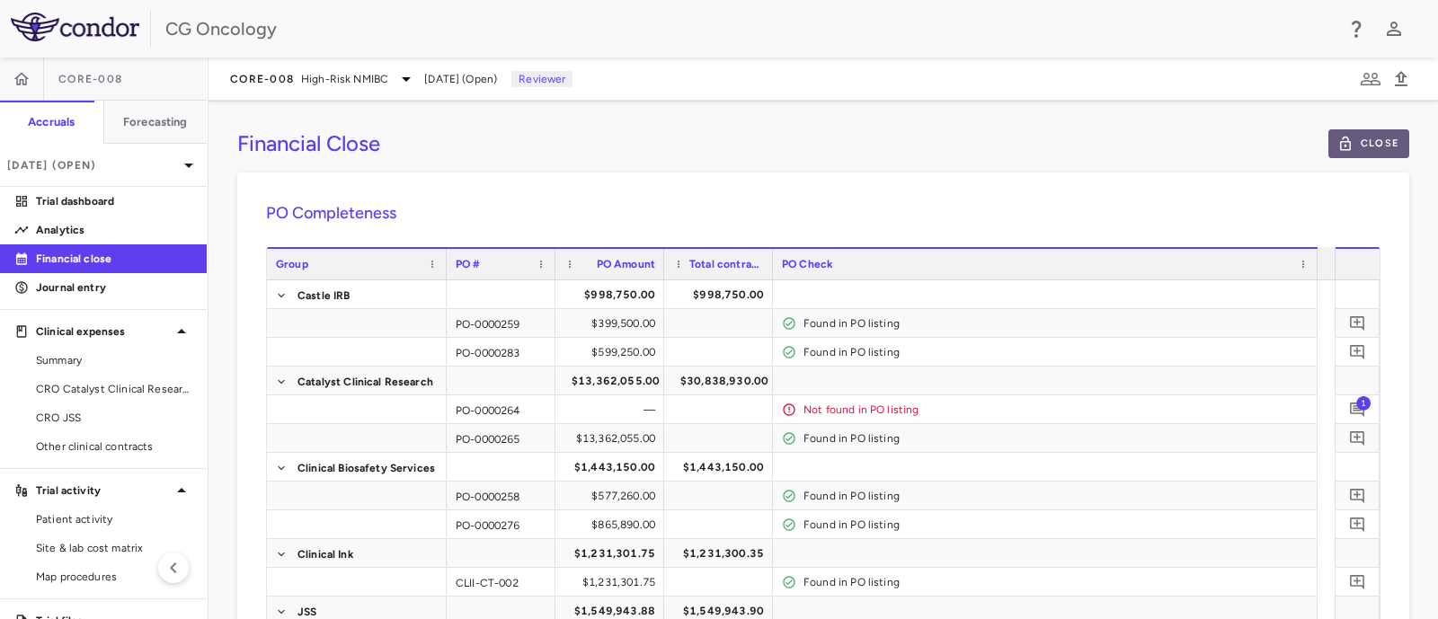
click at [1349, 146] on button "Close" at bounding box center [1368, 143] width 81 height 29
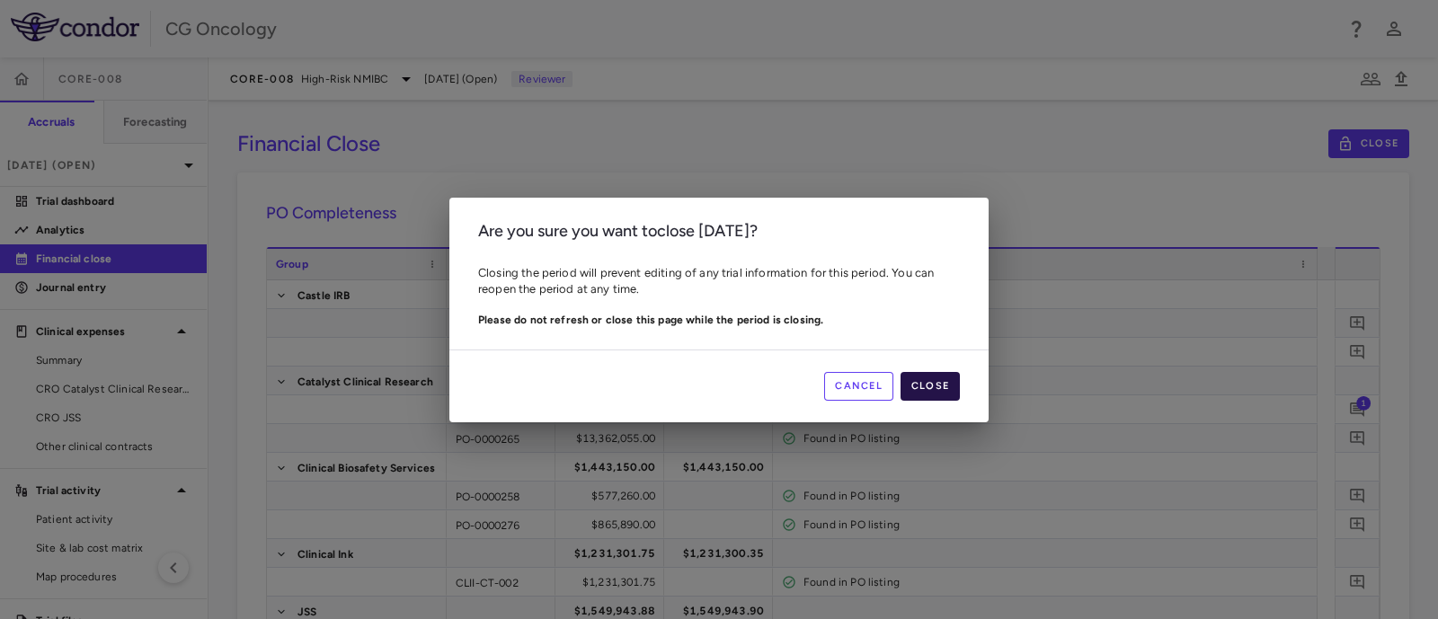
click at [913, 381] on button "Close" at bounding box center [929, 386] width 59 height 29
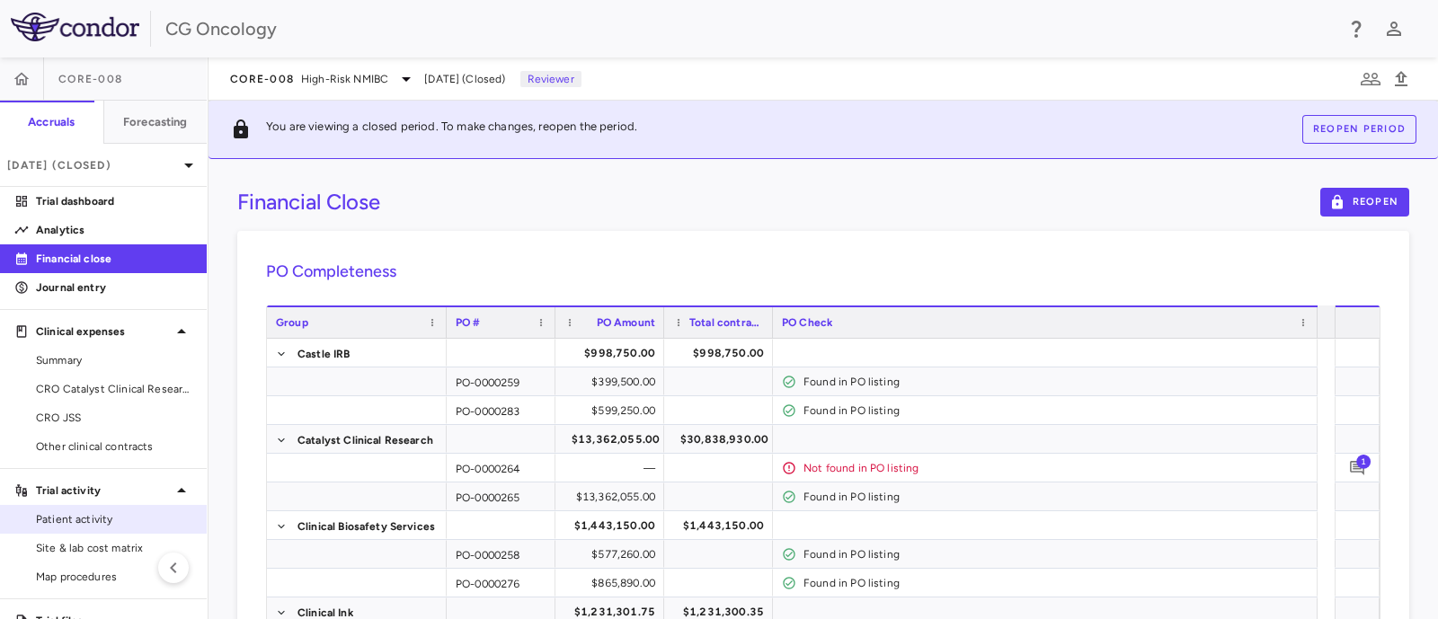
click at [115, 514] on span "Patient activity" at bounding box center [114, 519] width 156 height 16
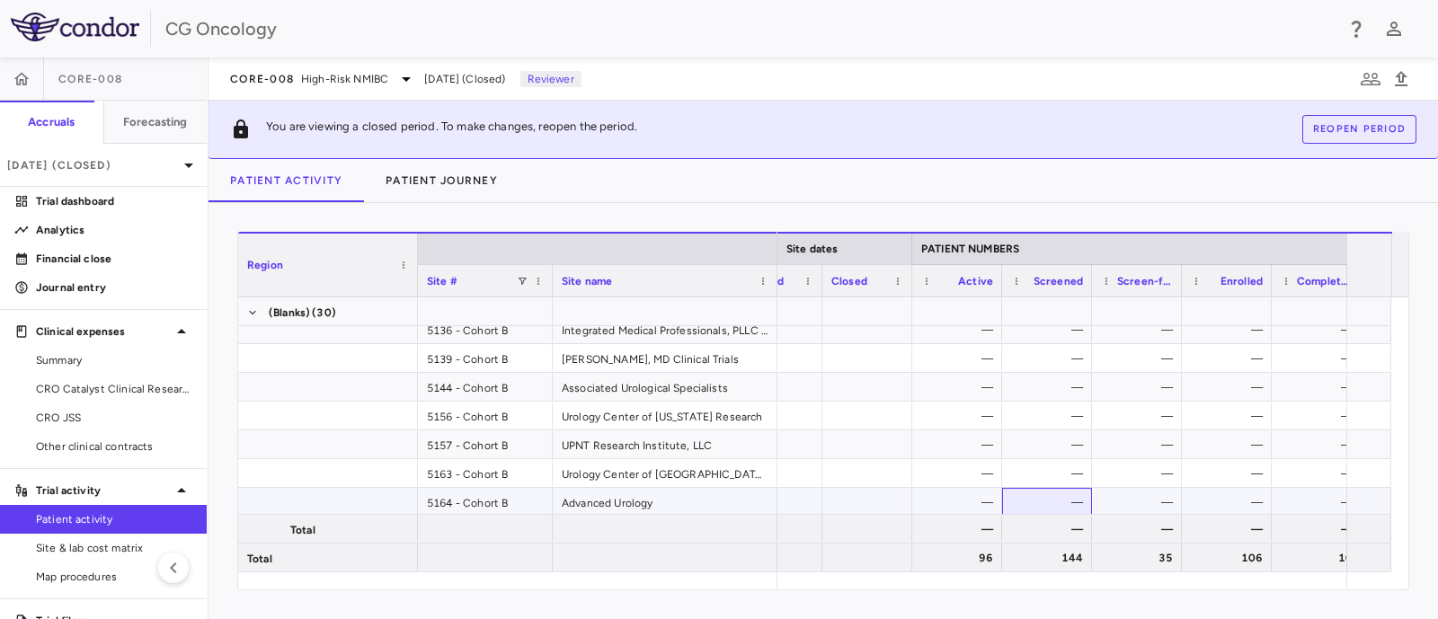
click at [1004, 502] on div "—" at bounding box center [1047, 502] width 90 height 28
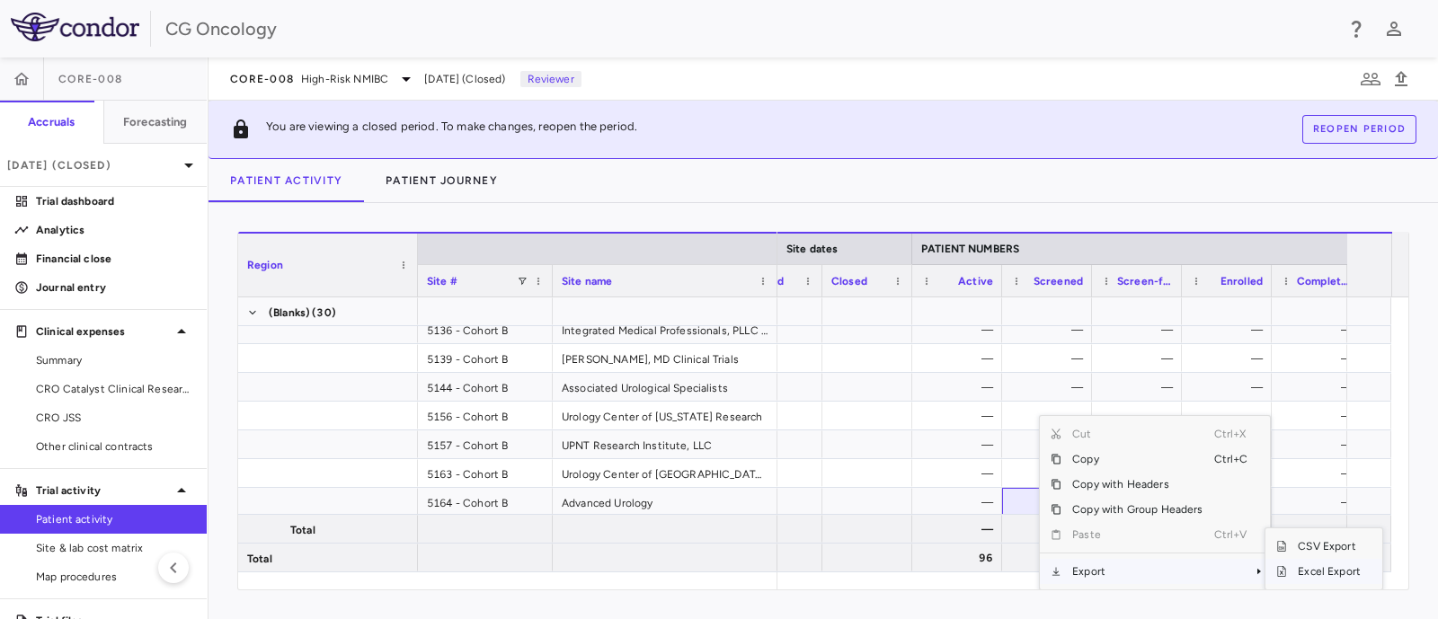
click at [1313, 576] on span "Excel Export" at bounding box center [1329, 571] width 84 height 25
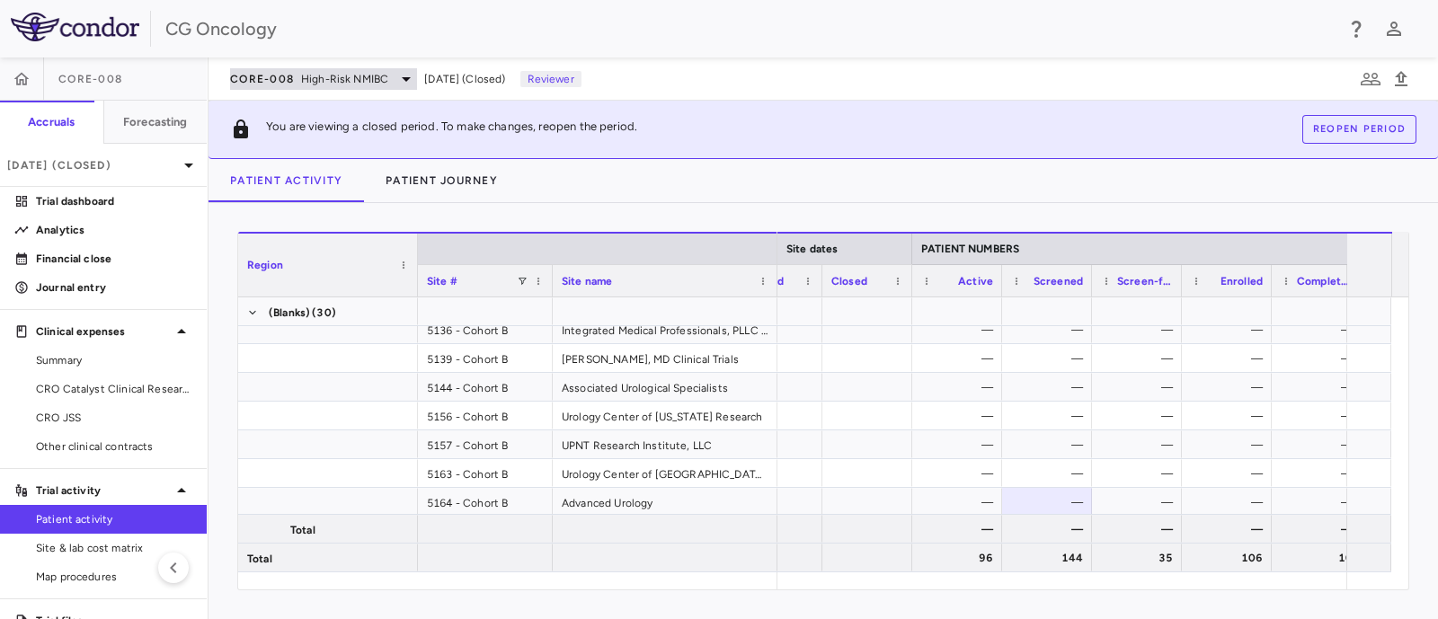
click at [400, 79] on icon at bounding box center [406, 79] width 22 height 22
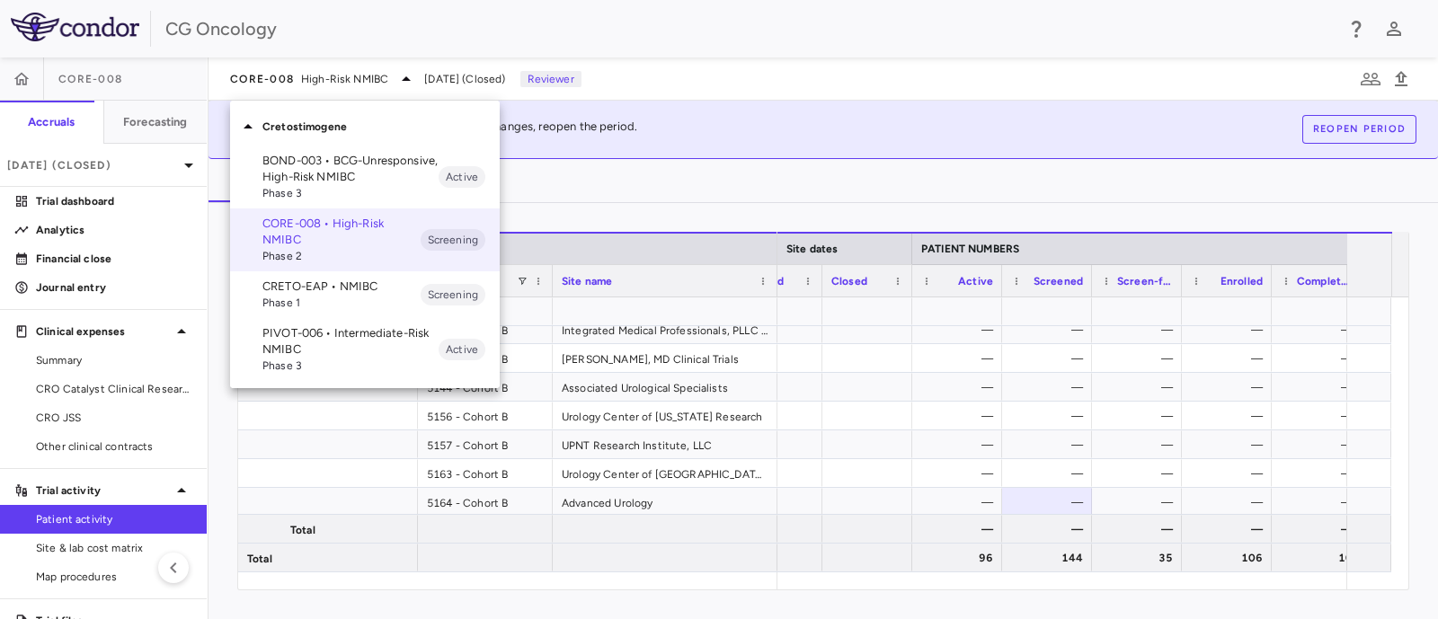
click at [403, 338] on p "PIVOT-006 • Intermediate-Risk NMIBC" at bounding box center [350, 341] width 176 height 32
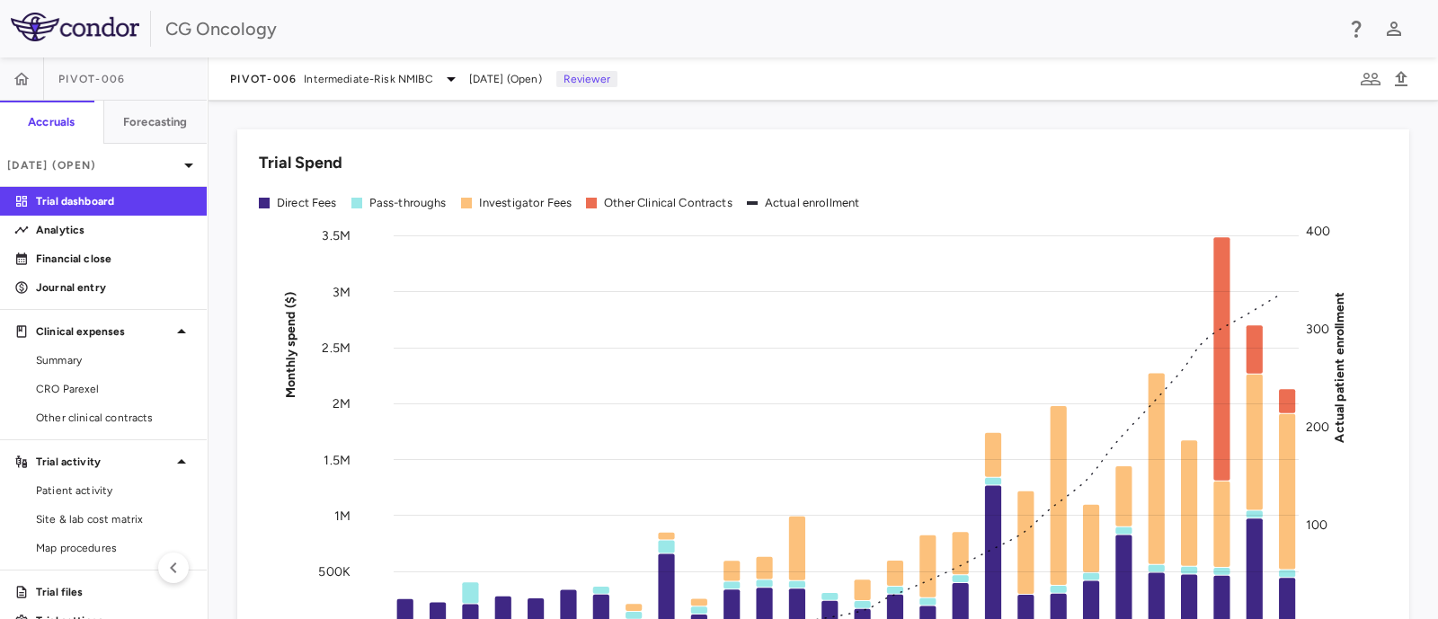
click at [6, 22] on link at bounding box center [75, 29] width 150 height 33
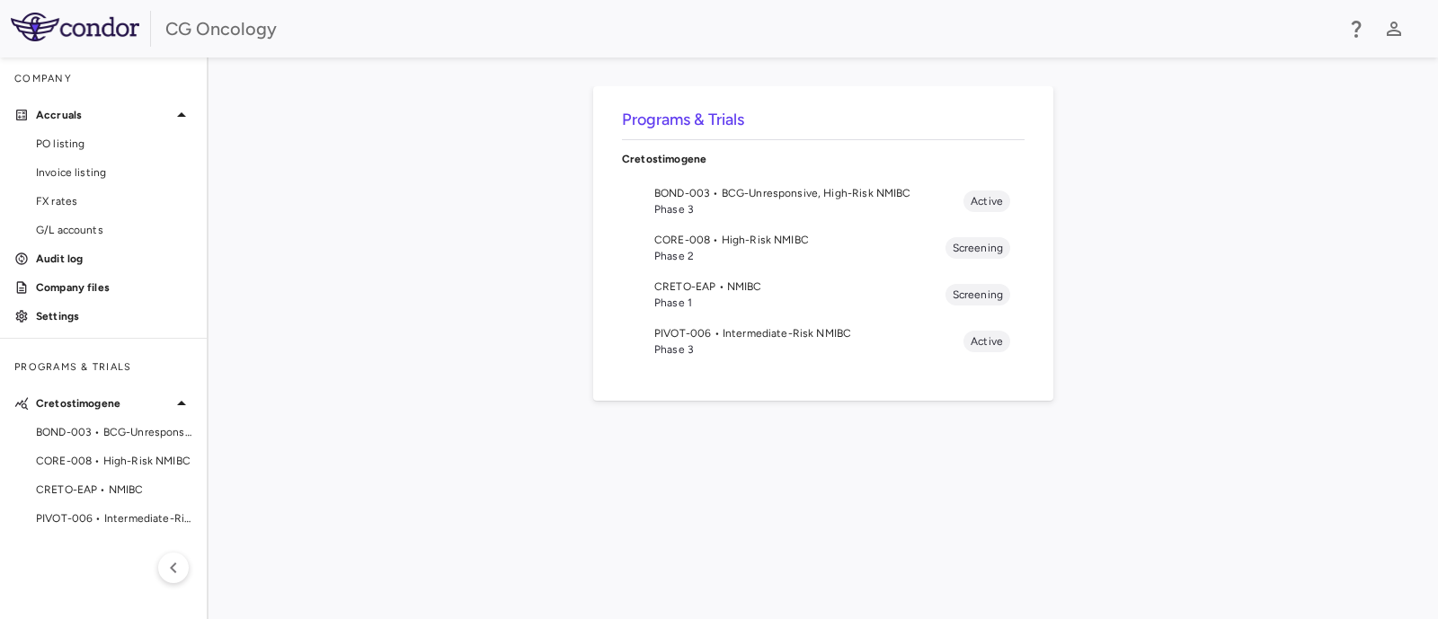
click at [760, 337] on span "PIVOT-006 • Intermediate-Risk NMIBC" at bounding box center [808, 333] width 309 height 16
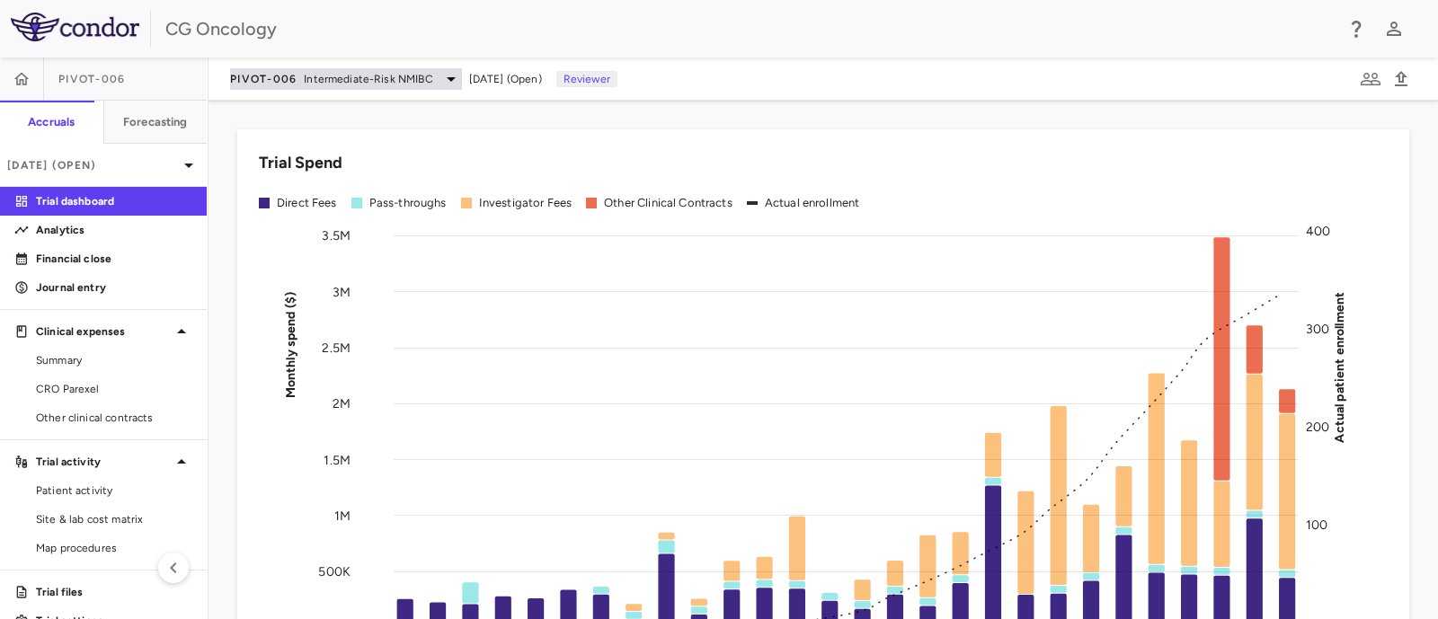
click at [417, 68] on div "PIVOT-006 Intermediate-Risk NMIBC" at bounding box center [346, 79] width 232 height 22
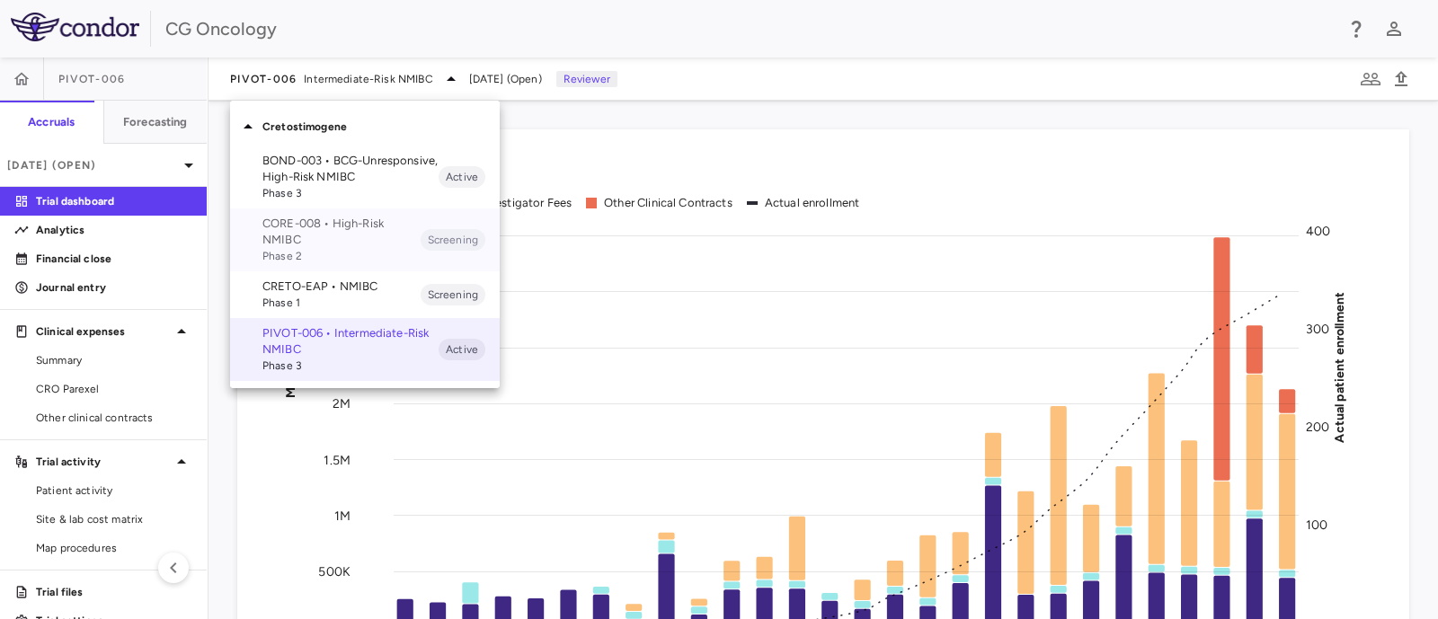
click at [385, 220] on p "CORE-008 • High-Risk NMIBC" at bounding box center [341, 232] width 158 height 32
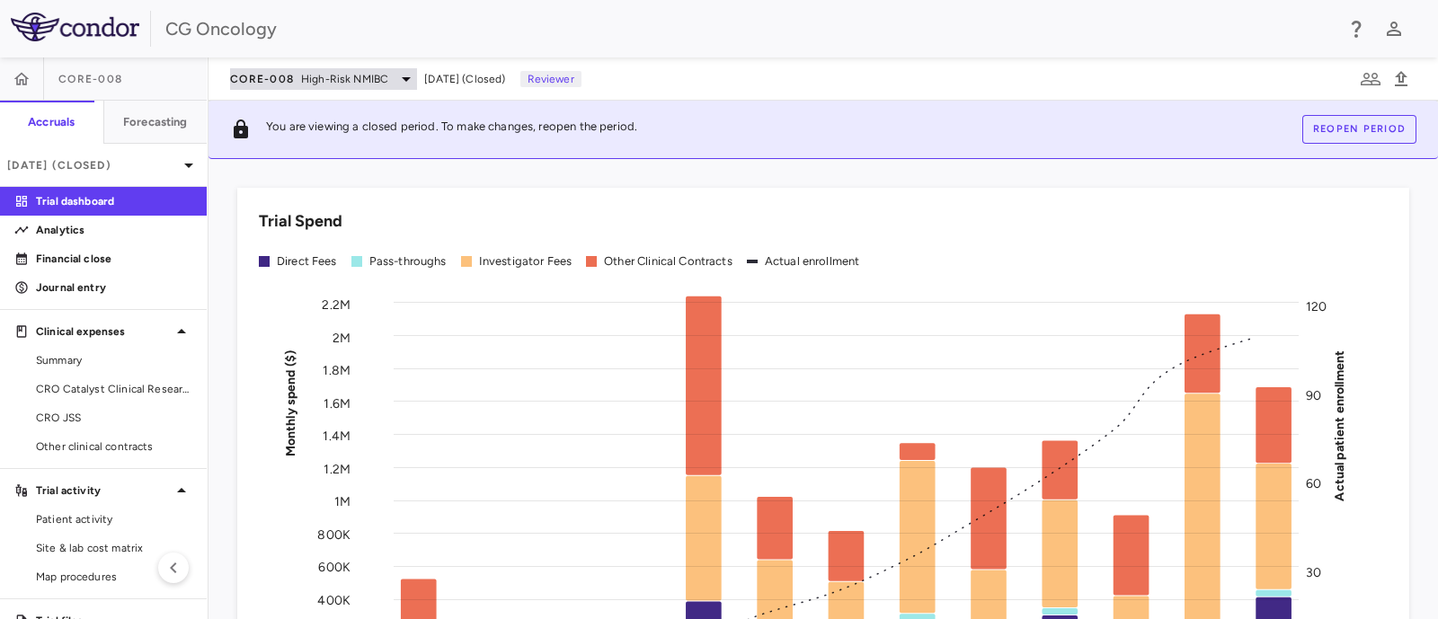
click at [365, 87] on div "CORE-008 High-Risk NMIBC" at bounding box center [323, 79] width 187 height 22
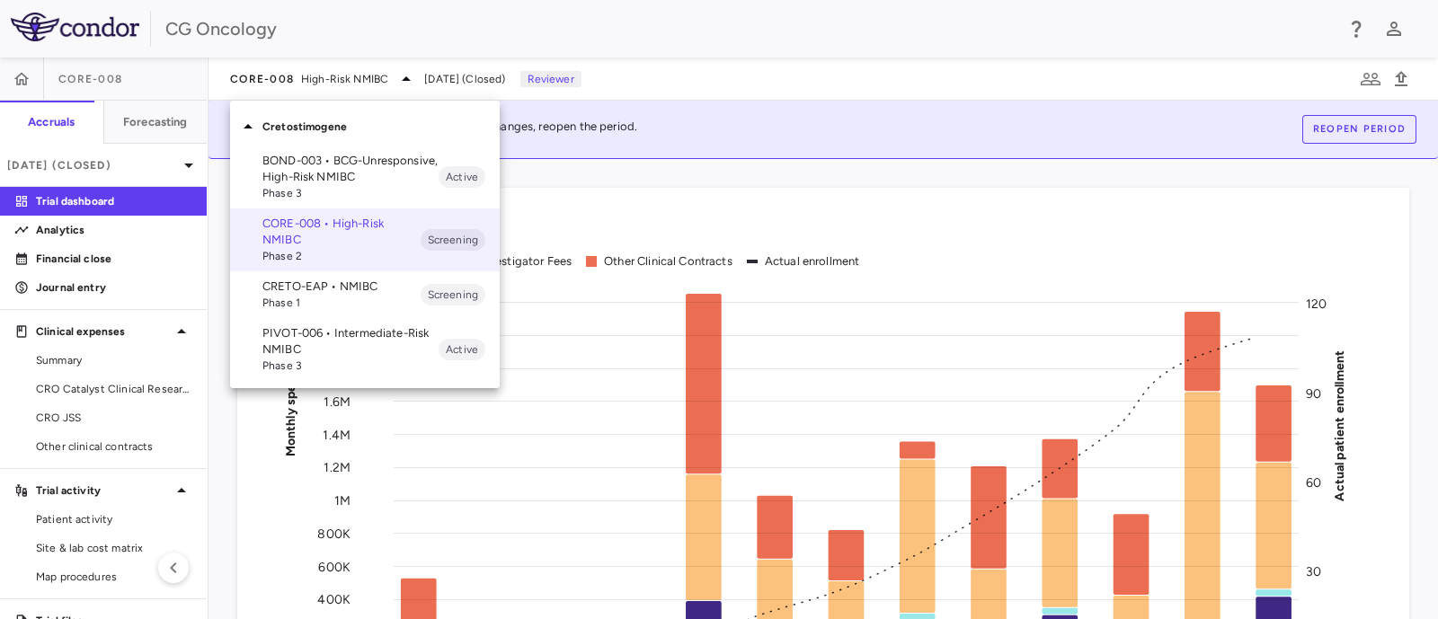
click at [379, 165] on p "BOND-003 • BCG-Unresponsive, High-Risk NMIBC" at bounding box center [350, 169] width 176 height 32
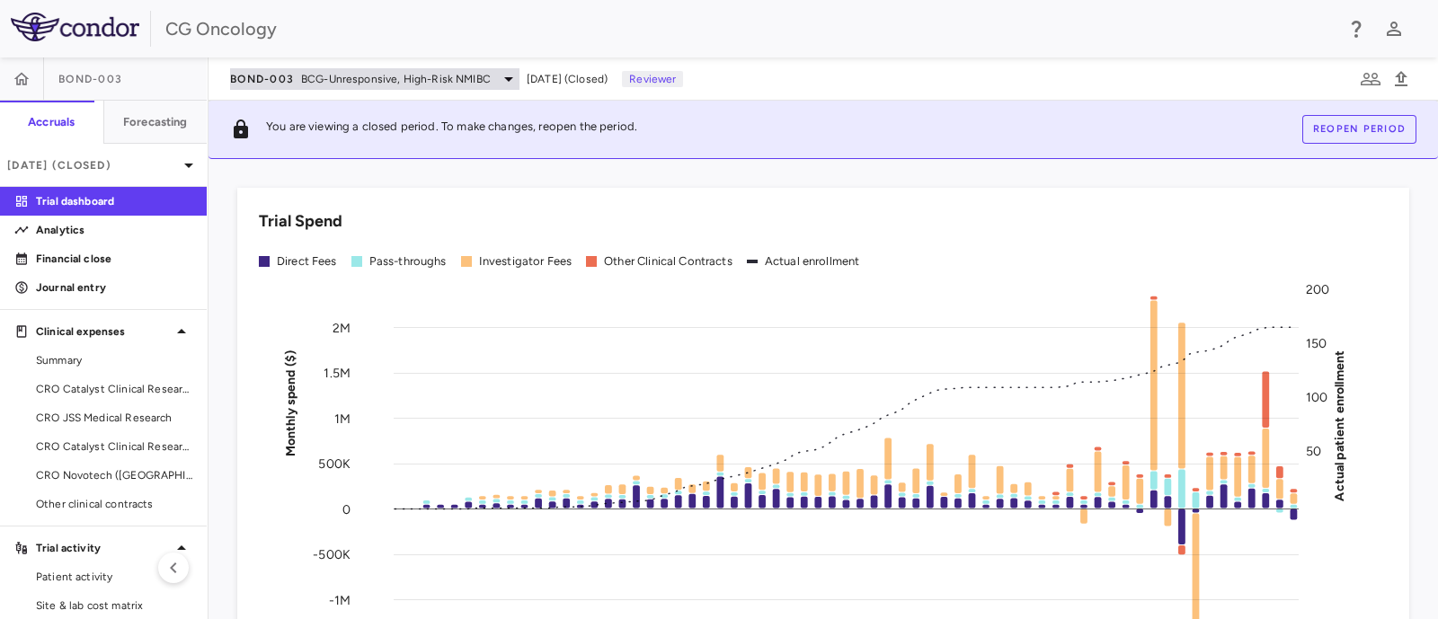
click at [343, 75] on span "BCG-Unresponsive, High-Risk NMIBC" at bounding box center [396, 79] width 190 height 16
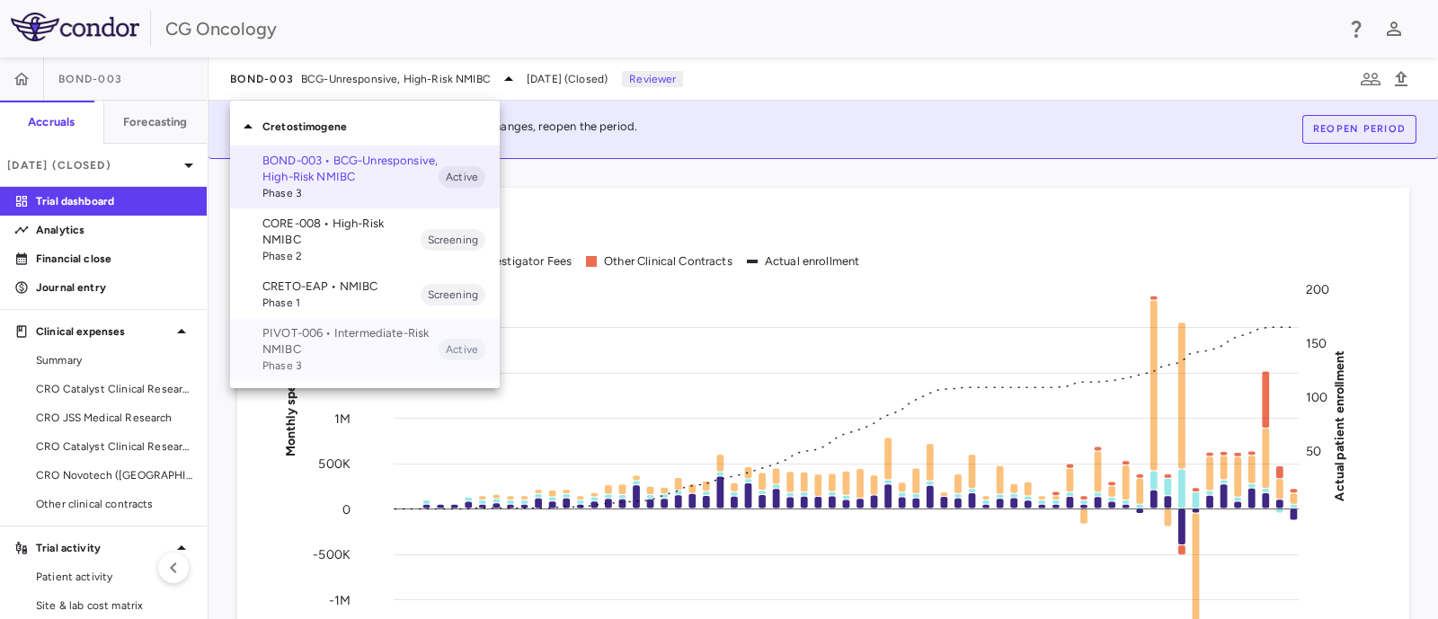
click at [373, 341] on p "PIVOT-006 • Intermediate-Risk NMIBC" at bounding box center [350, 341] width 176 height 32
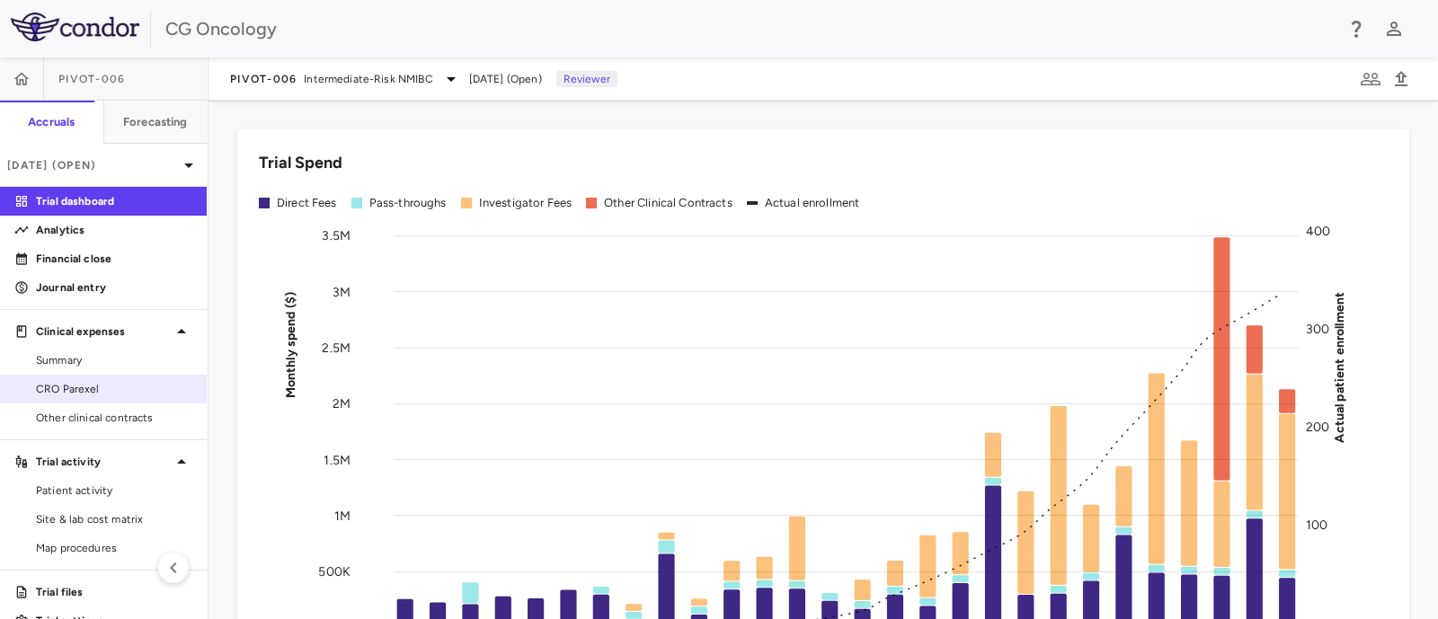
scroll to position [30, 0]
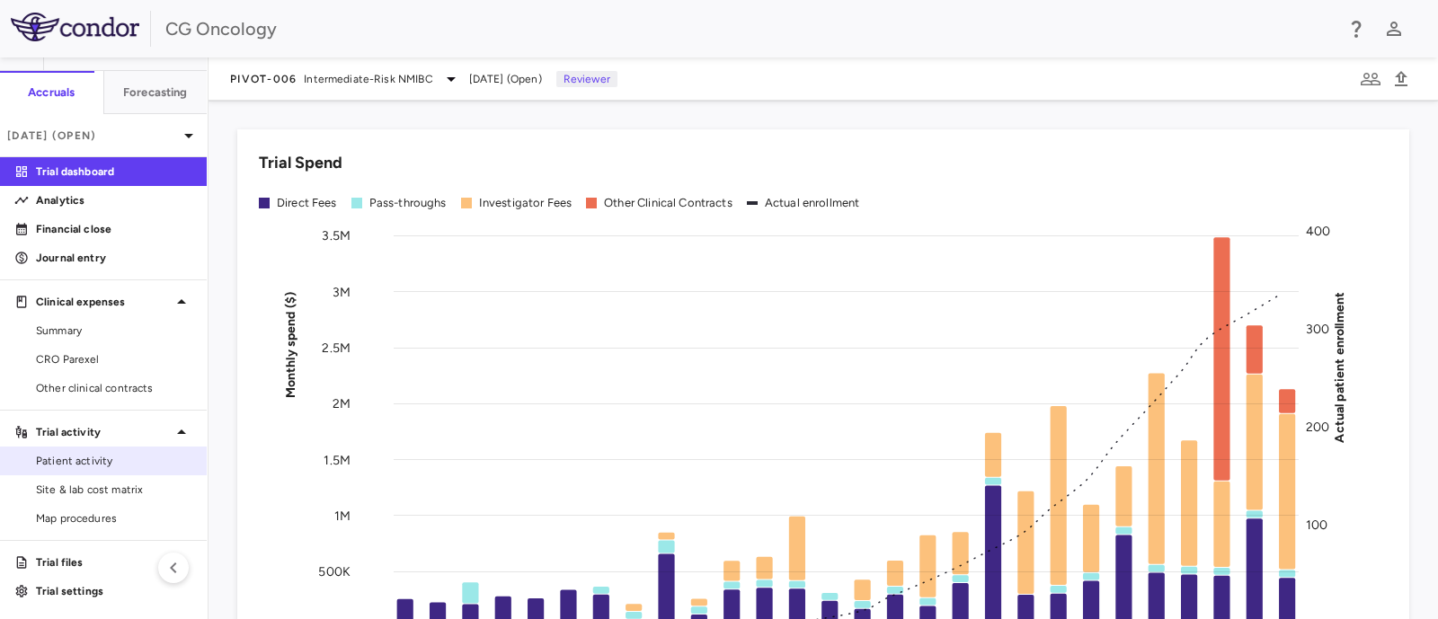
click at [111, 457] on span "Patient activity" at bounding box center [114, 461] width 156 height 16
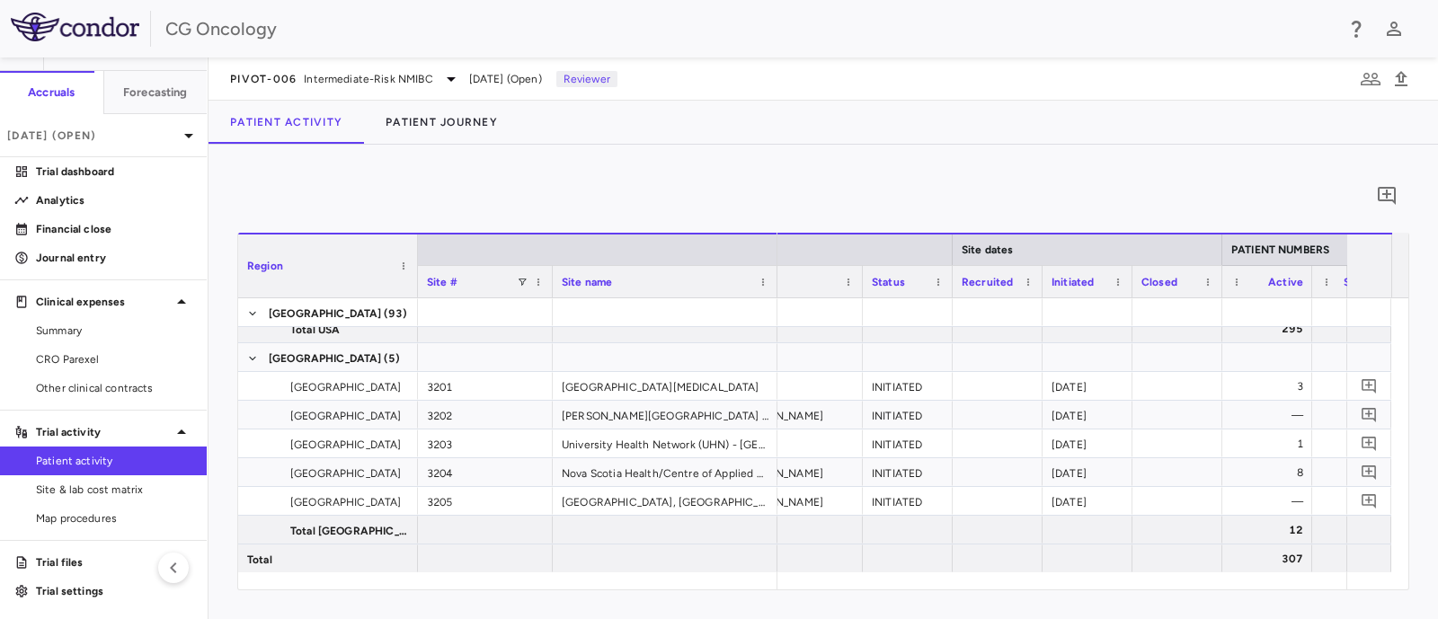
scroll to position [0, 323]
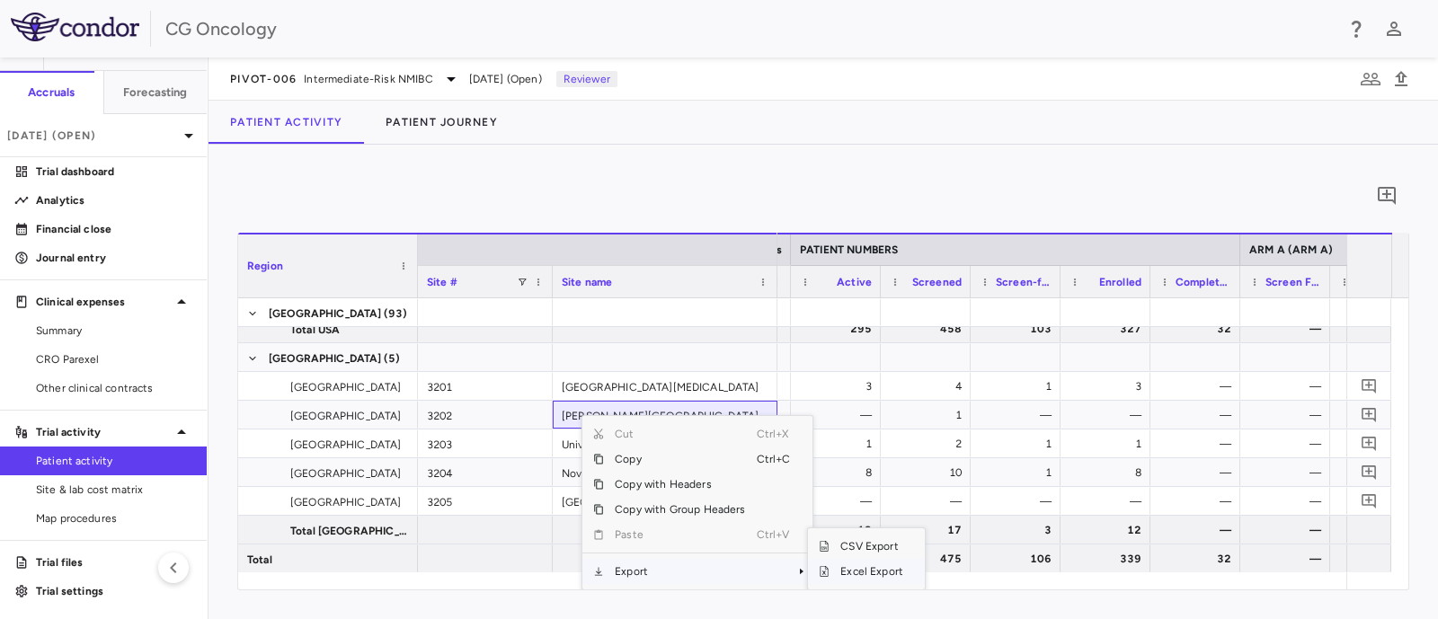
click at [869, 577] on span "Excel Export" at bounding box center [871, 571] width 84 height 25
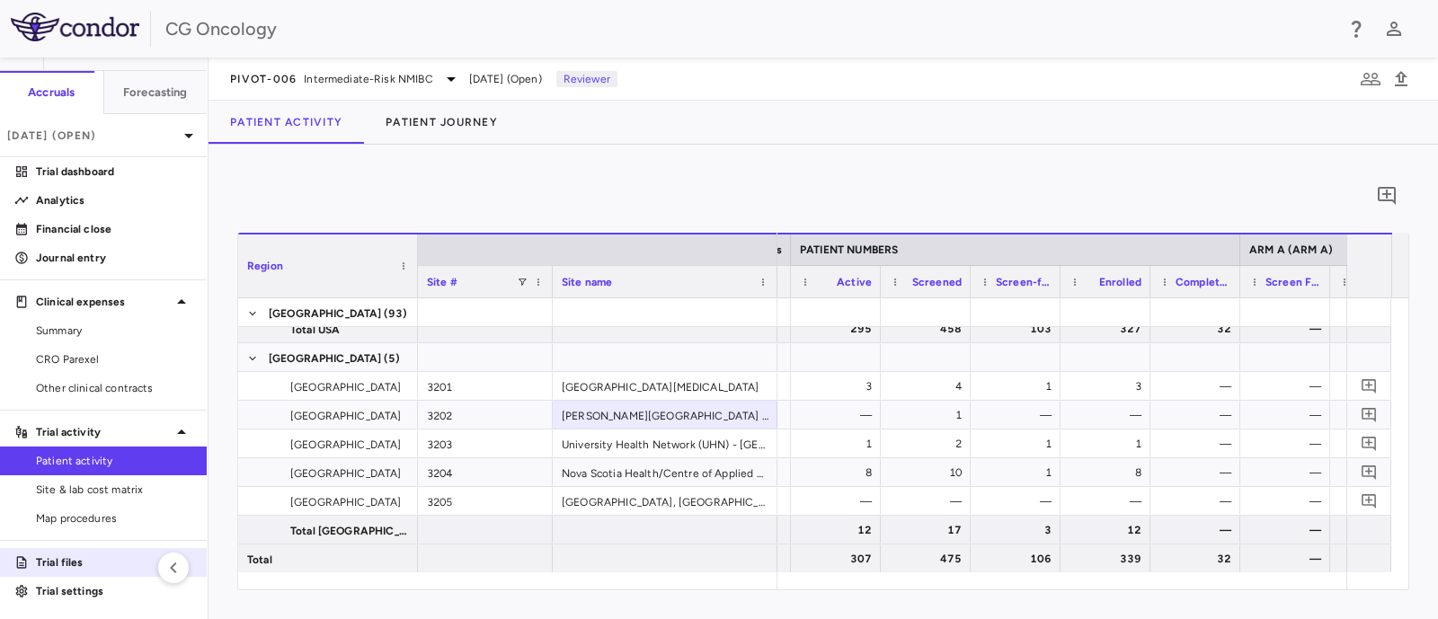
click at [100, 554] on p "Trial files" at bounding box center [114, 562] width 156 height 16
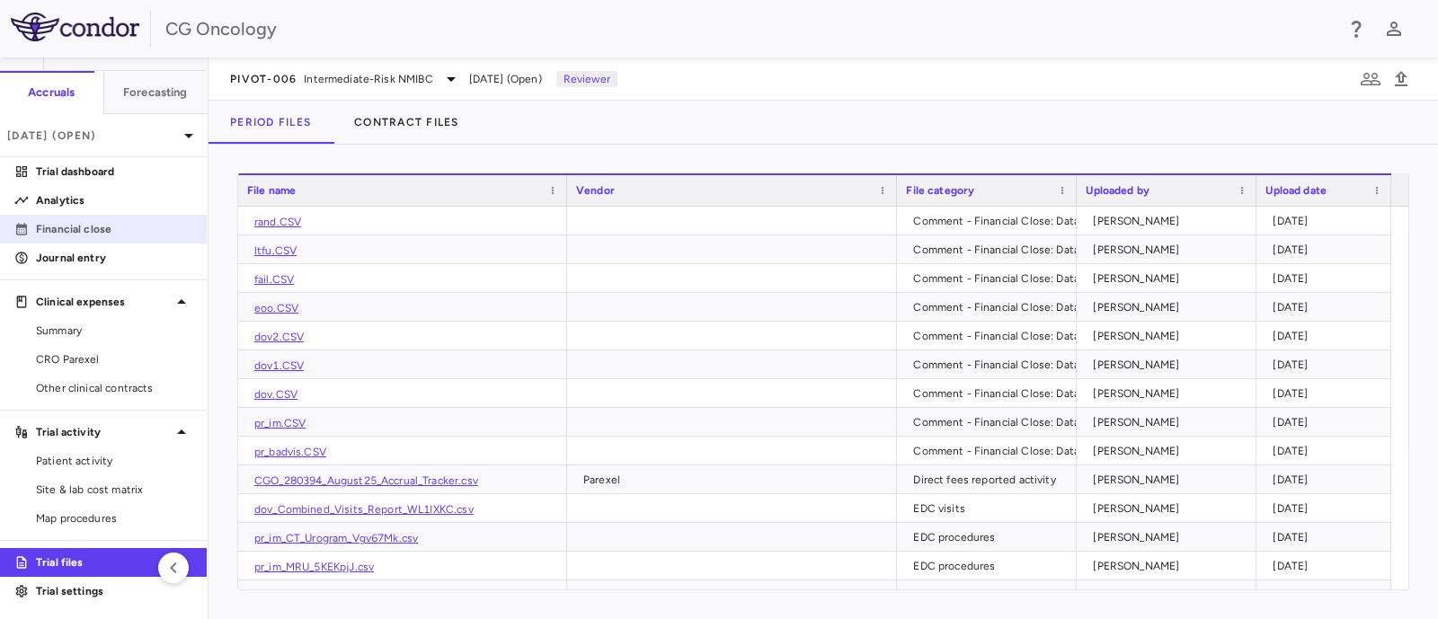
click at [112, 221] on p "Financial close" at bounding box center [114, 229] width 156 height 16
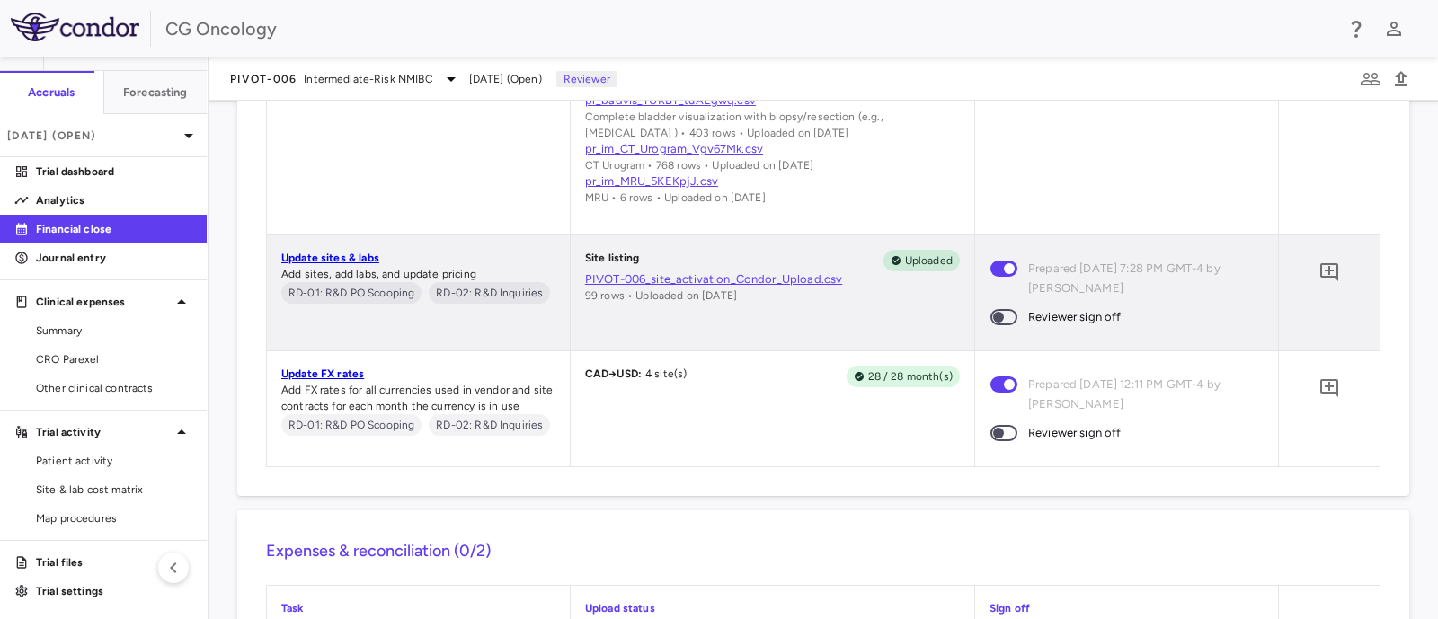
scroll to position [1580, 0]
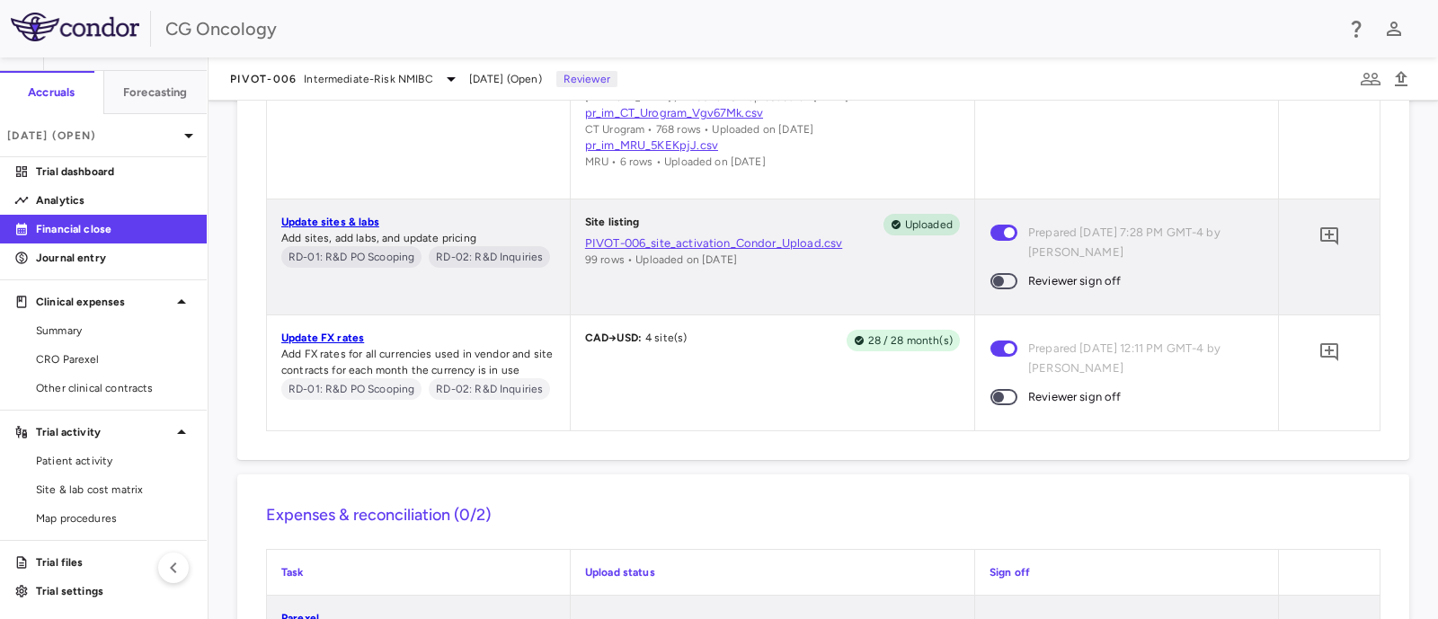
click at [673, 252] on link "PIVOT-006_site_activation_Condor_Upload.csv" at bounding box center [772, 243] width 375 height 16
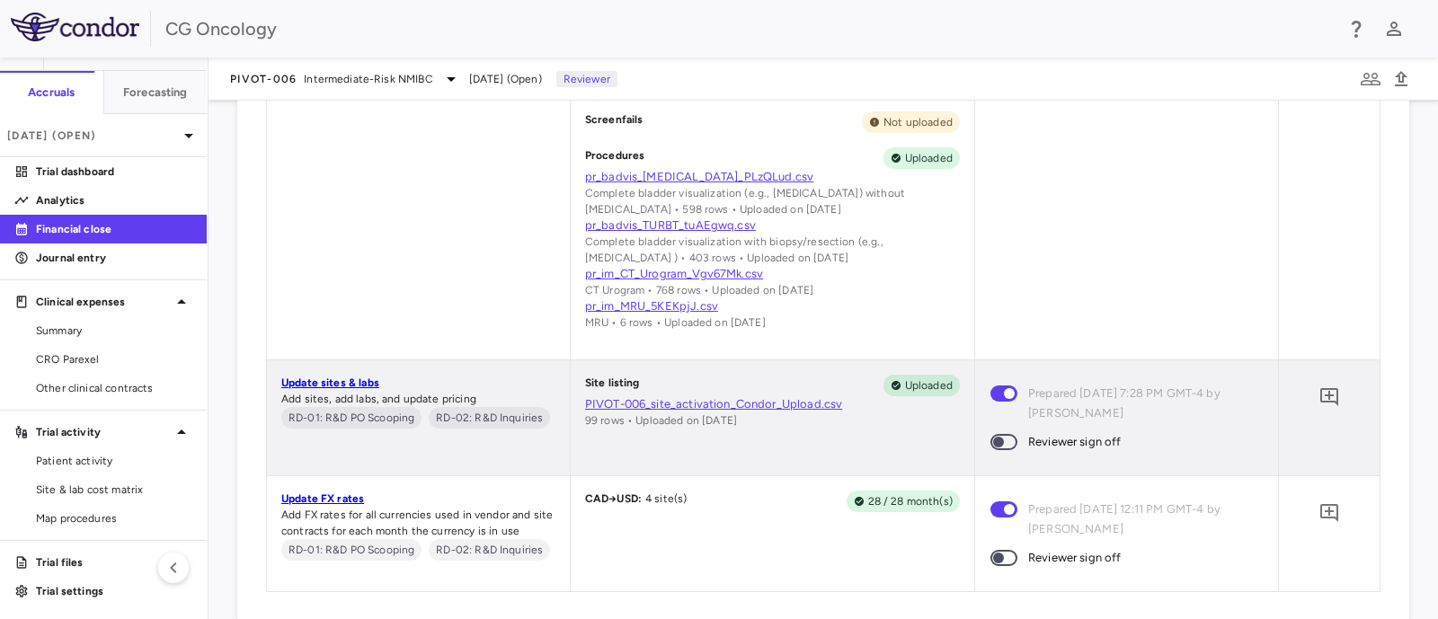
scroll to position [1263, 0]
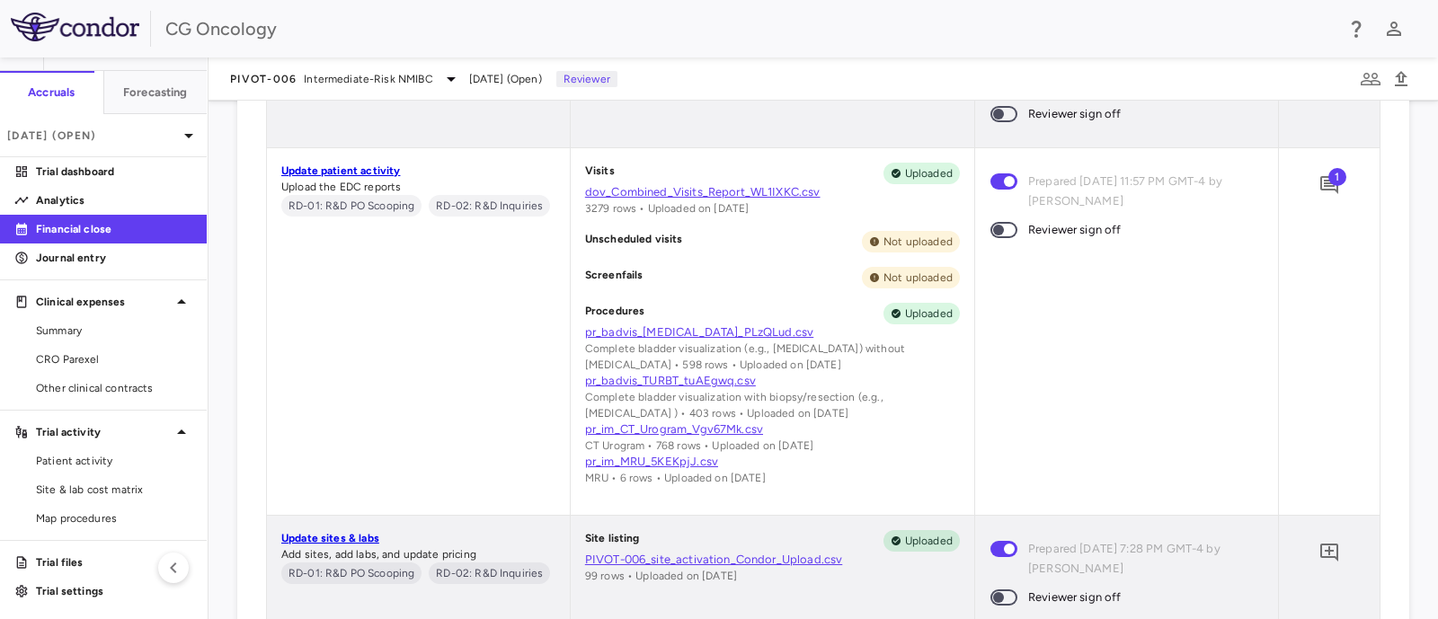
click at [692, 192] on link "dov_Combined_Visits_Report_WL1IXKC.csv" at bounding box center [772, 192] width 375 height 16
click at [686, 194] on link "dov_Combined_Visits_Report_WL1IXKC.csv" at bounding box center [772, 192] width 375 height 16
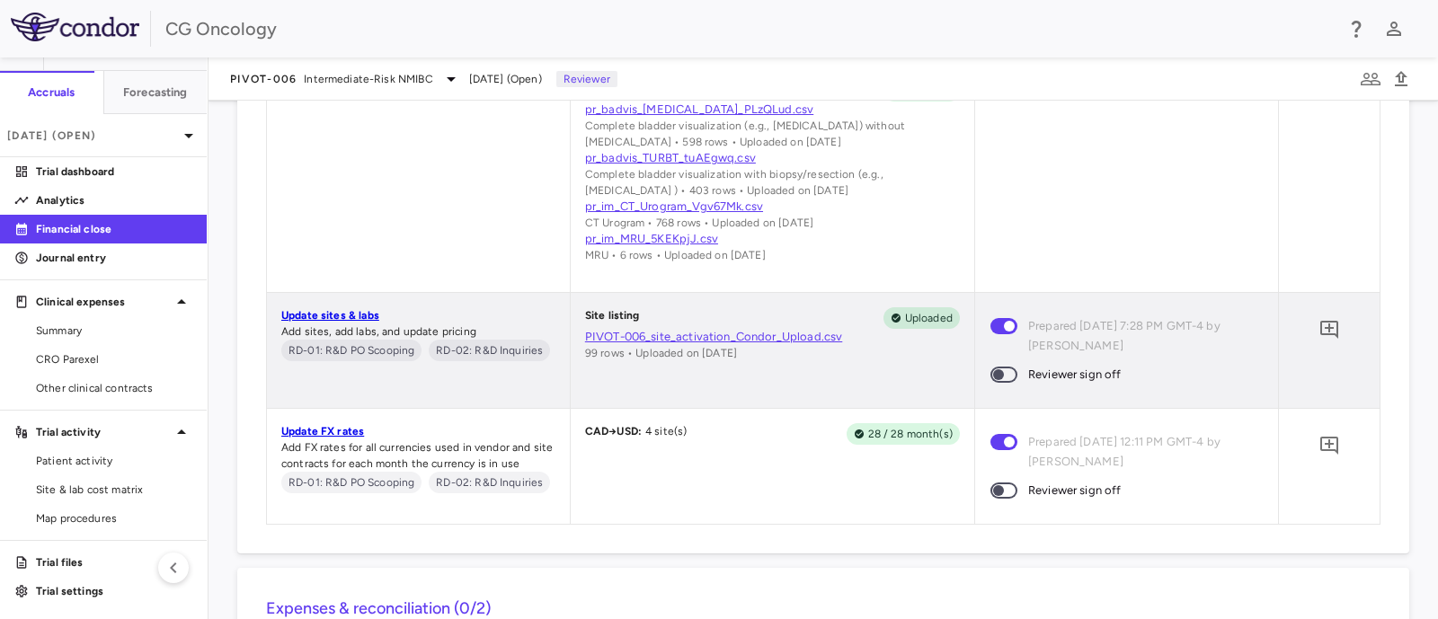
scroll to position [1488, 0]
click at [618, 340] on link "PIVOT-006_site_activation_Condor_Upload.csv" at bounding box center [772, 335] width 375 height 16
